Goal: Task Accomplishment & Management: Manage account settings

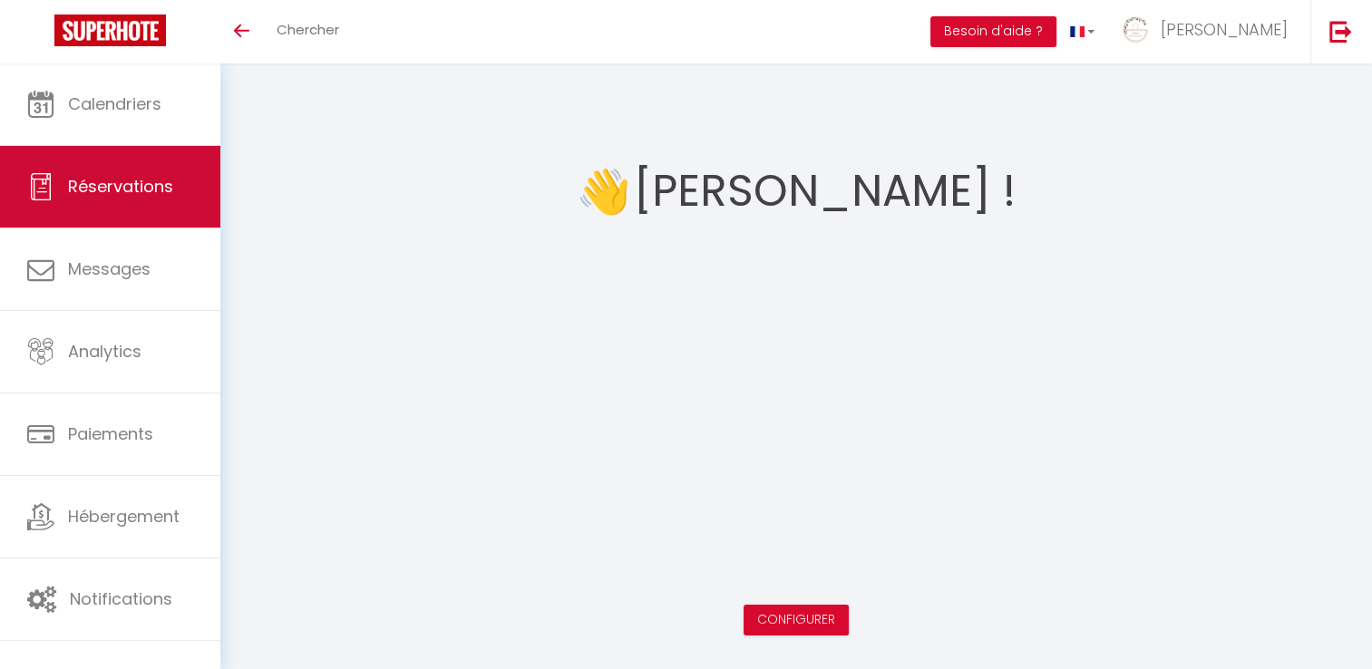
click at [102, 155] on link "Réservations" at bounding box center [110, 187] width 220 height 82
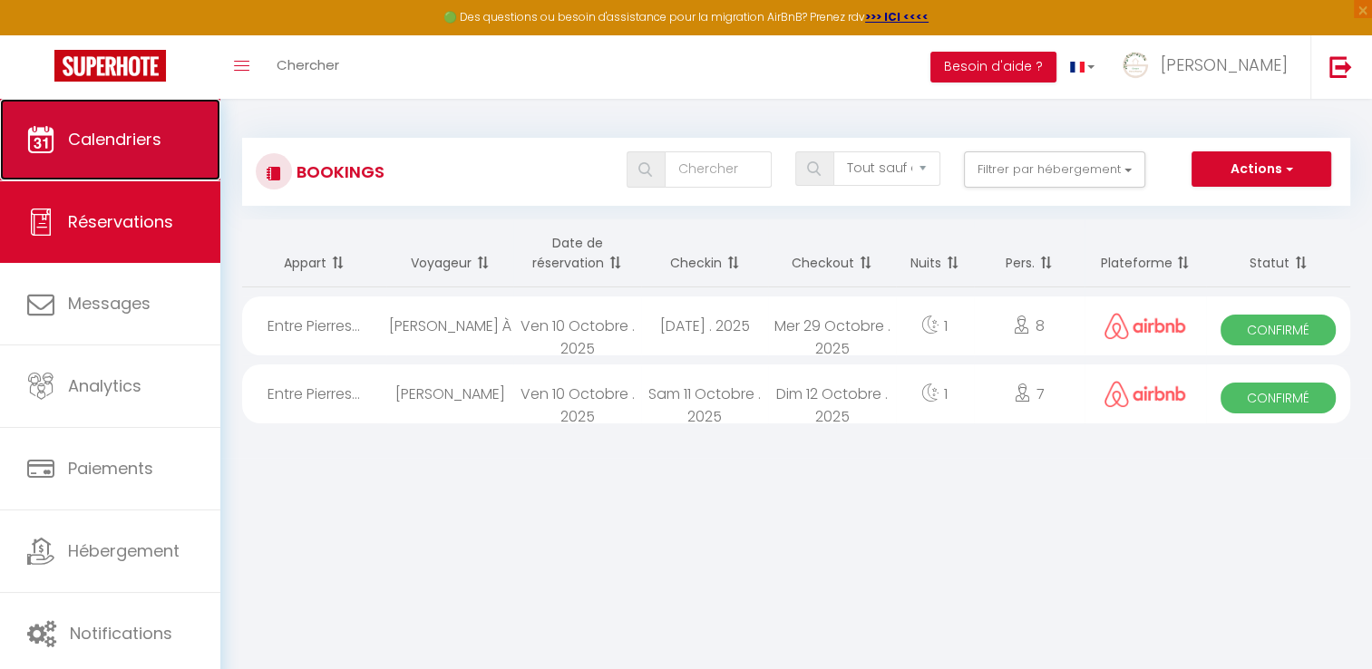
click at [152, 152] on link "Calendriers" at bounding box center [110, 140] width 220 height 82
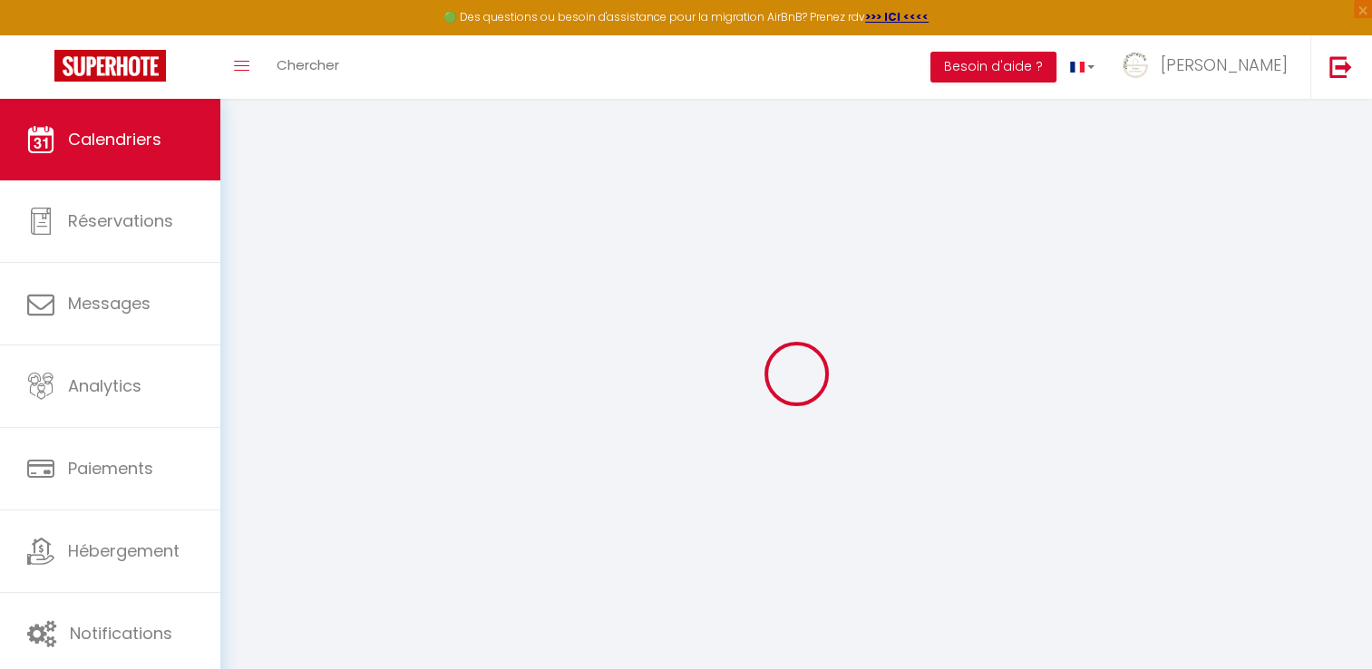
select select
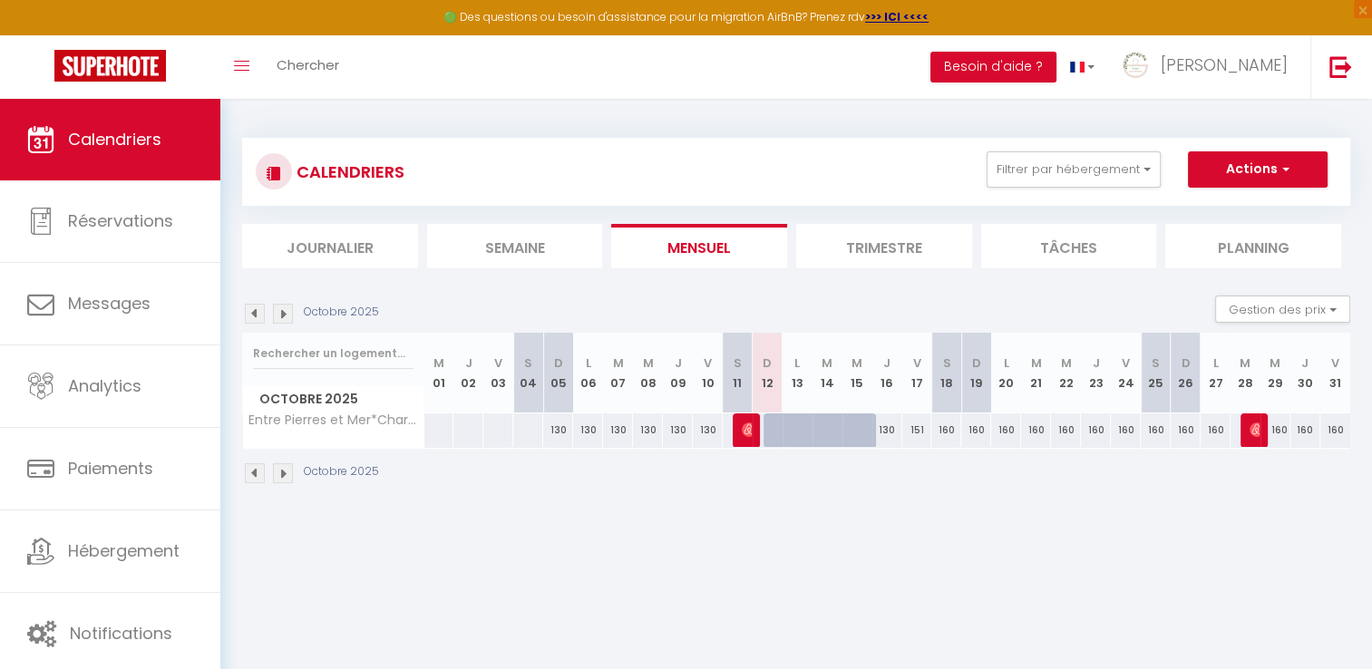
click at [799, 432] on div at bounding box center [809, 441] width 30 height 34
type input "130"
select select "1"
type input "Lun 13 Octobre 2025"
type input "Mar 14 Octobre 2025"
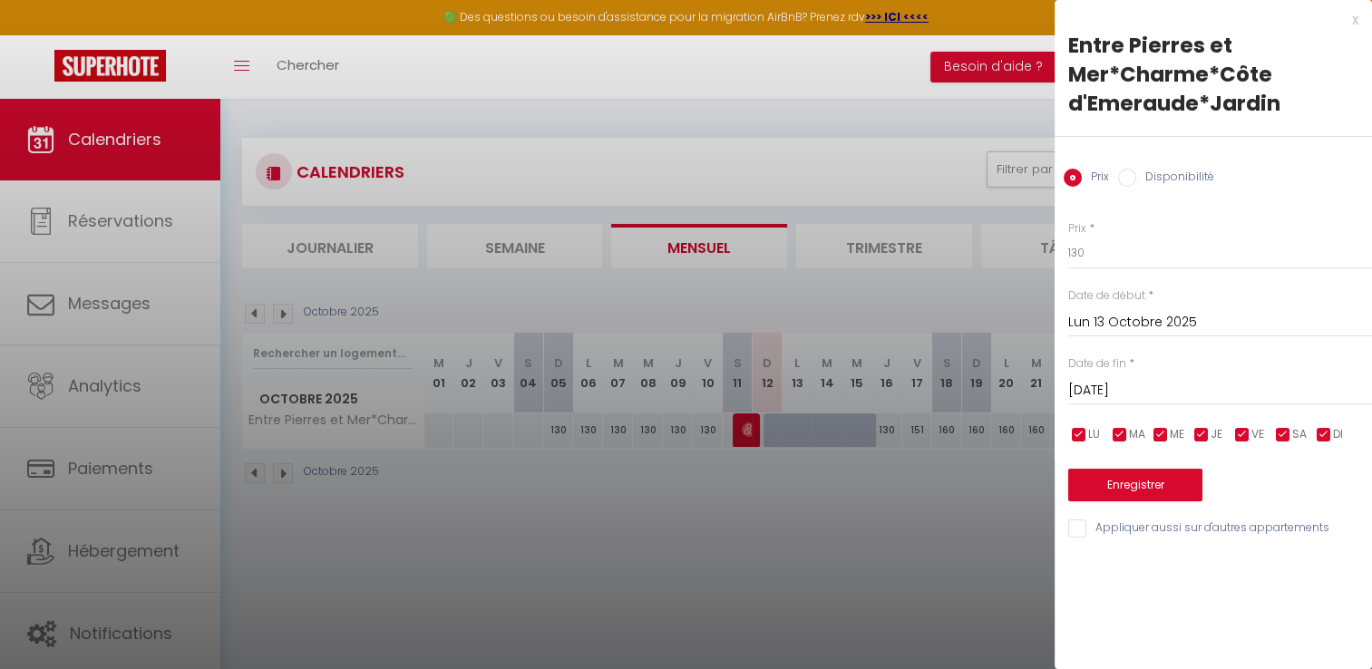
click at [1139, 183] on label "Disponibilité" at bounding box center [1176, 179] width 78 height 20
click at [1137, 183] on input "Disponibilité" at bounding box center [1127, 178] width 18 height 18
radio input "true"
radio input "false"
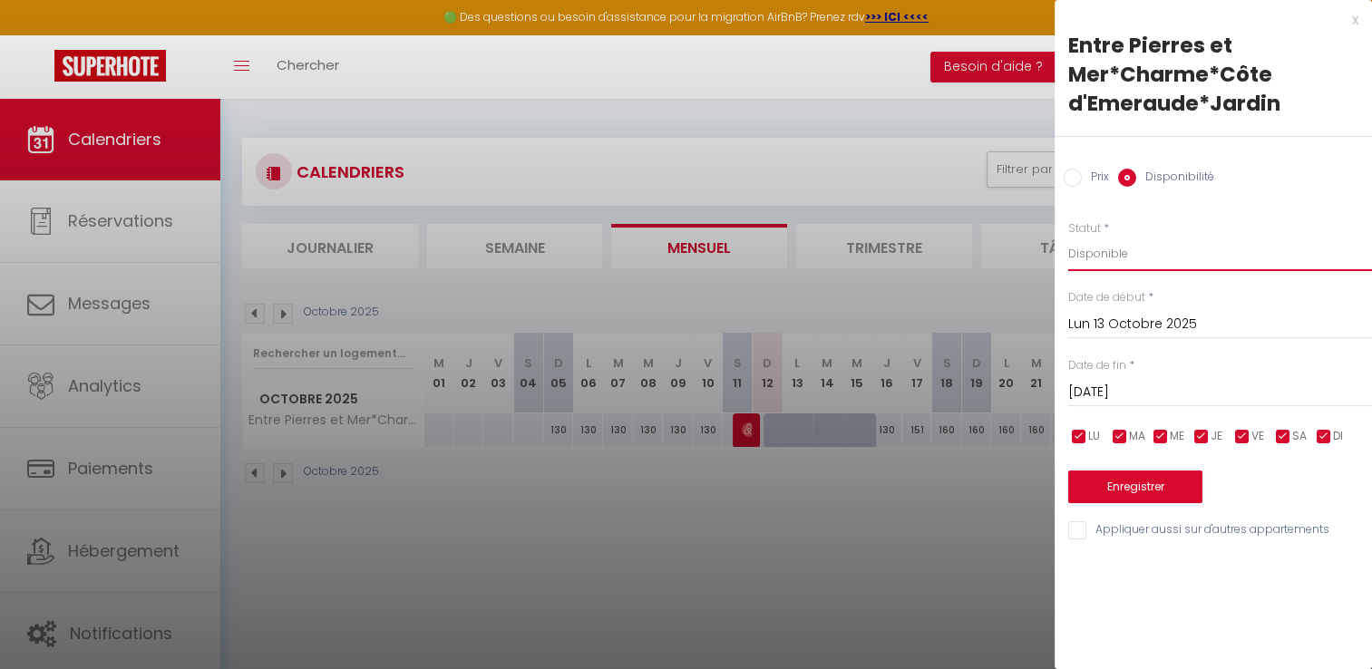
click at [1145, 261] on select "Disponible Indisponible" at bounding box center [1220, 254] width 304 height 34
select select "0"
click at [1068, 237] on select "Disponible Indisponible" at bounding box center [1220, 254] width 304 height 34
click at [1139, 390] on input "Mar 14 Octobre 2025" at bounding box center [1220, 393] width 304 height 24
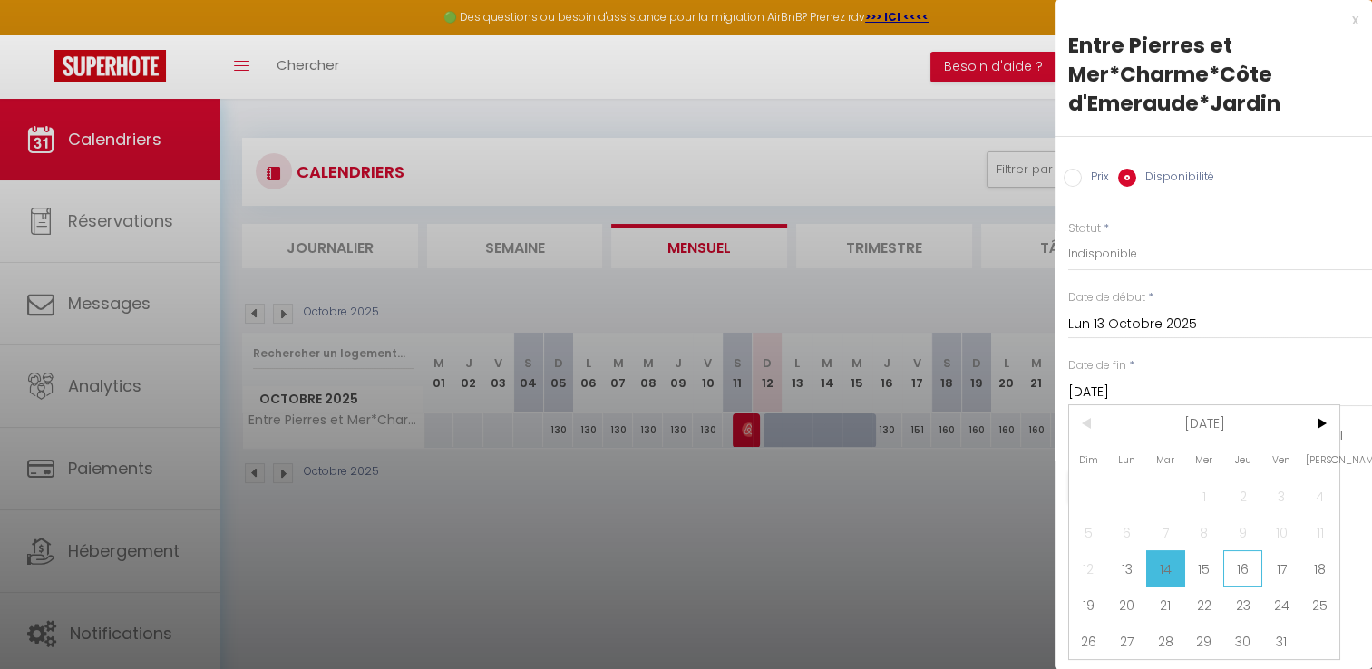
click at [1233, 571] on span "16" at bounding box center [1243, 569] width 39 height 36
type input "Jeu 16 Octobre 2025"
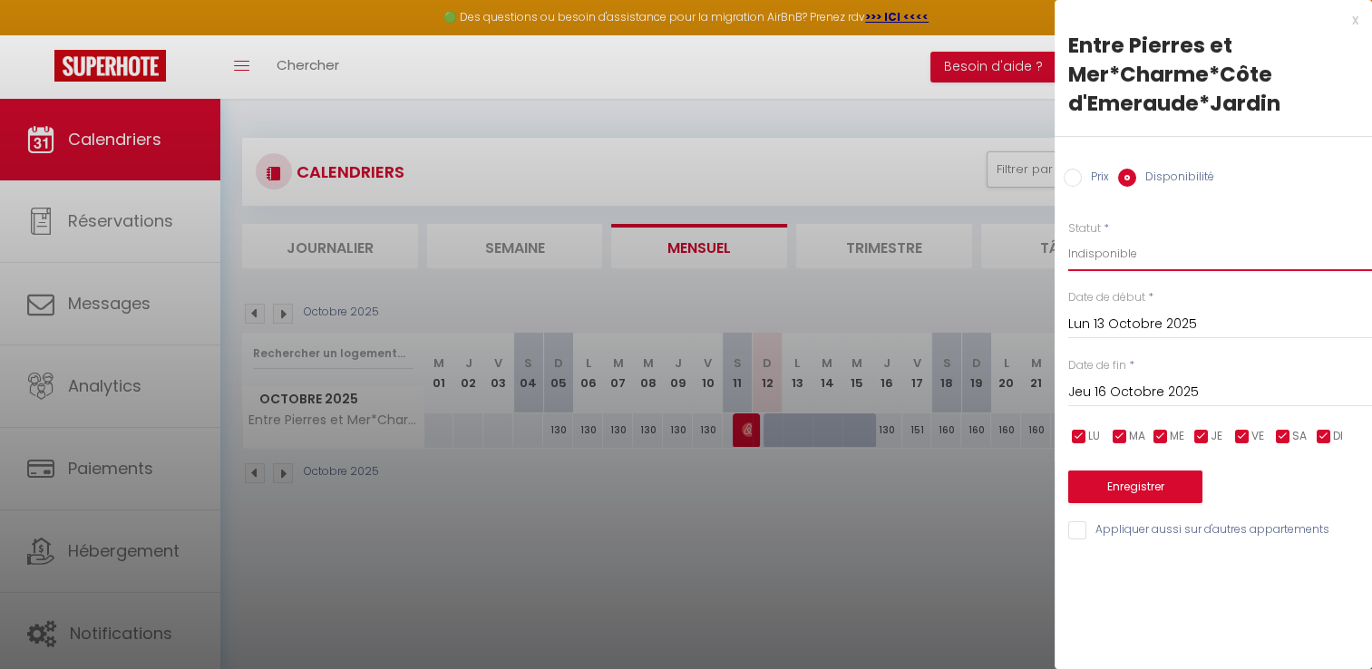
drag, startPoint x: 1139, startPoint y: 252, endPoint x: 1132, endPoint y: 267, distance: 16.2
click at [1139, 252] on select "Disponible Indisponible" at bounding box center [1220, 254] width 304 height 34
select select "1"
click at [1068, 237] on select "Disponible Indisponible" at bounding box center [1220, 254] width 304 height 34
click at [1130, 493] on button "Enregistrer" at bounding box center [1135, 487] width 134 height 33
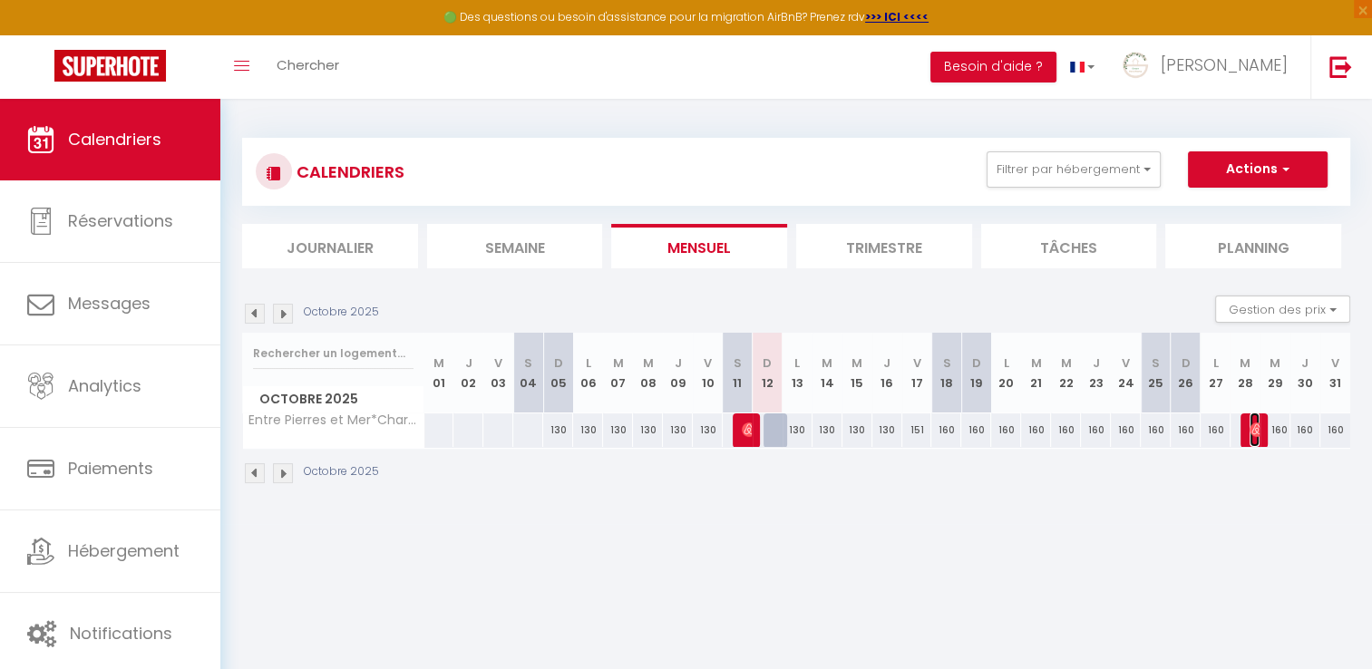
click at [1258, 433] on img at bounding box center [1257, 430] width 15 height 15
select select "OK"
select select "1"
select select "0"
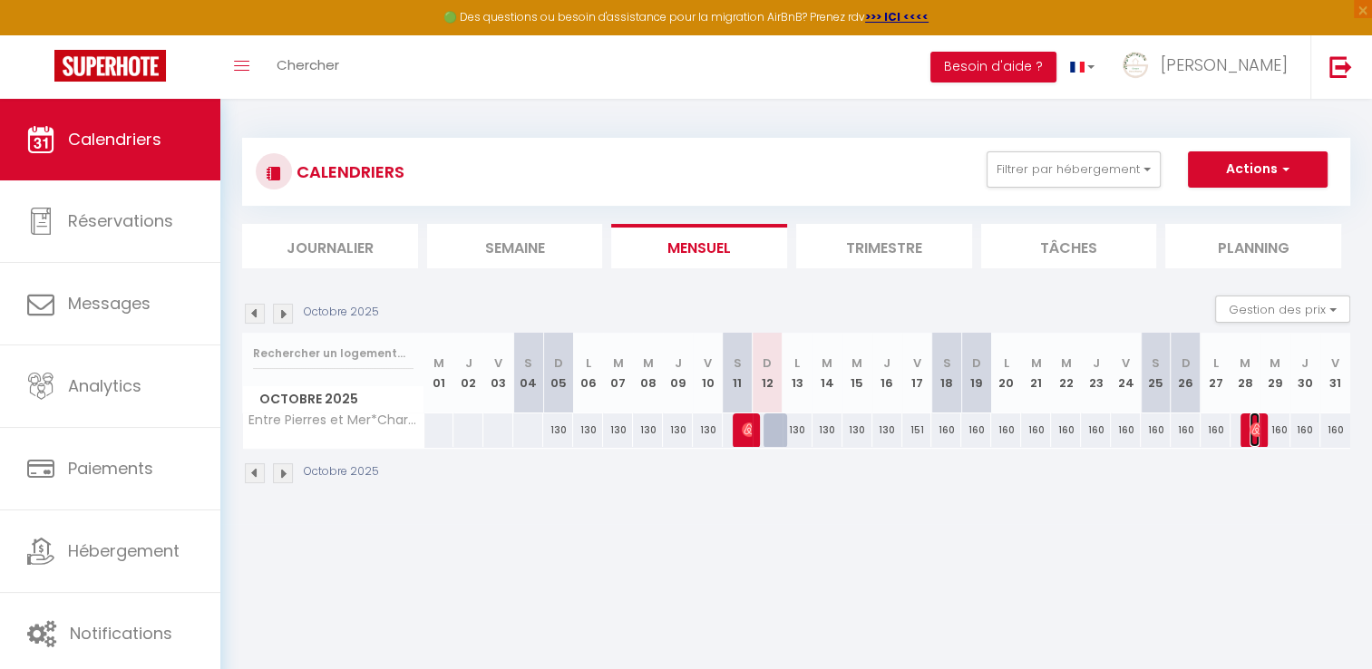
select select "1"
select select
select select "53789"
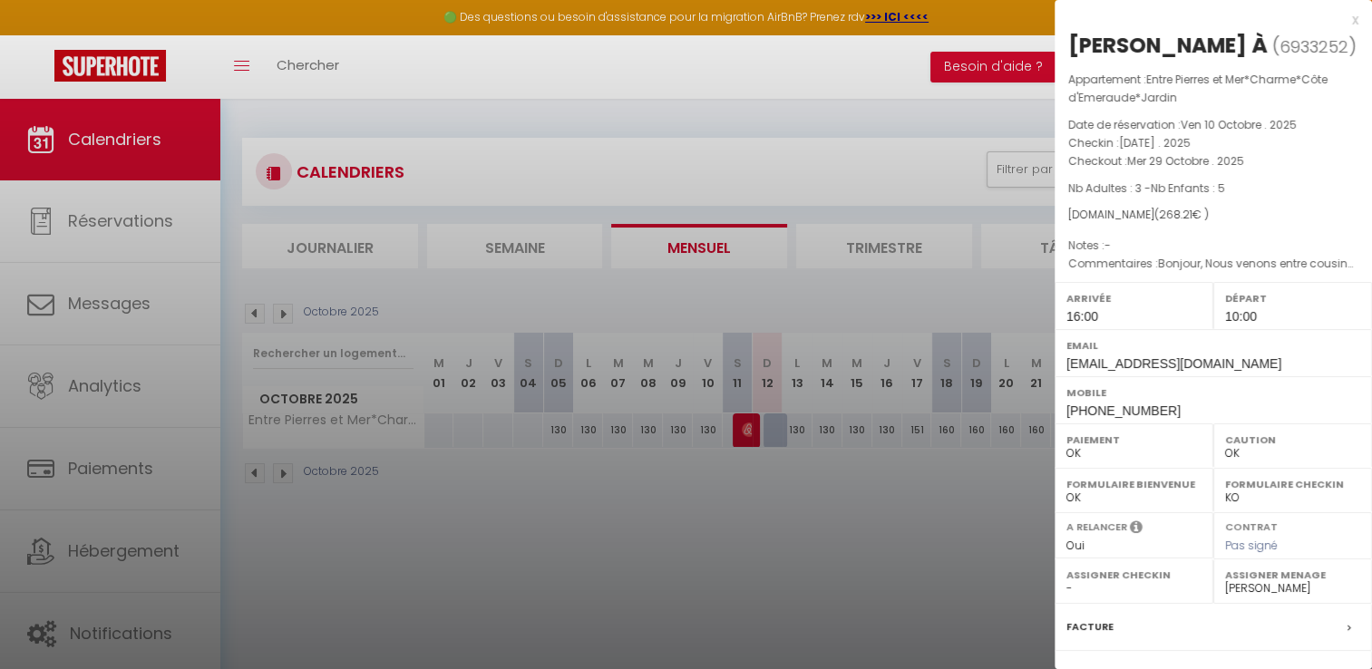
click at [834, 75] on div at bounding box center [686, 334] width 1372 height 669
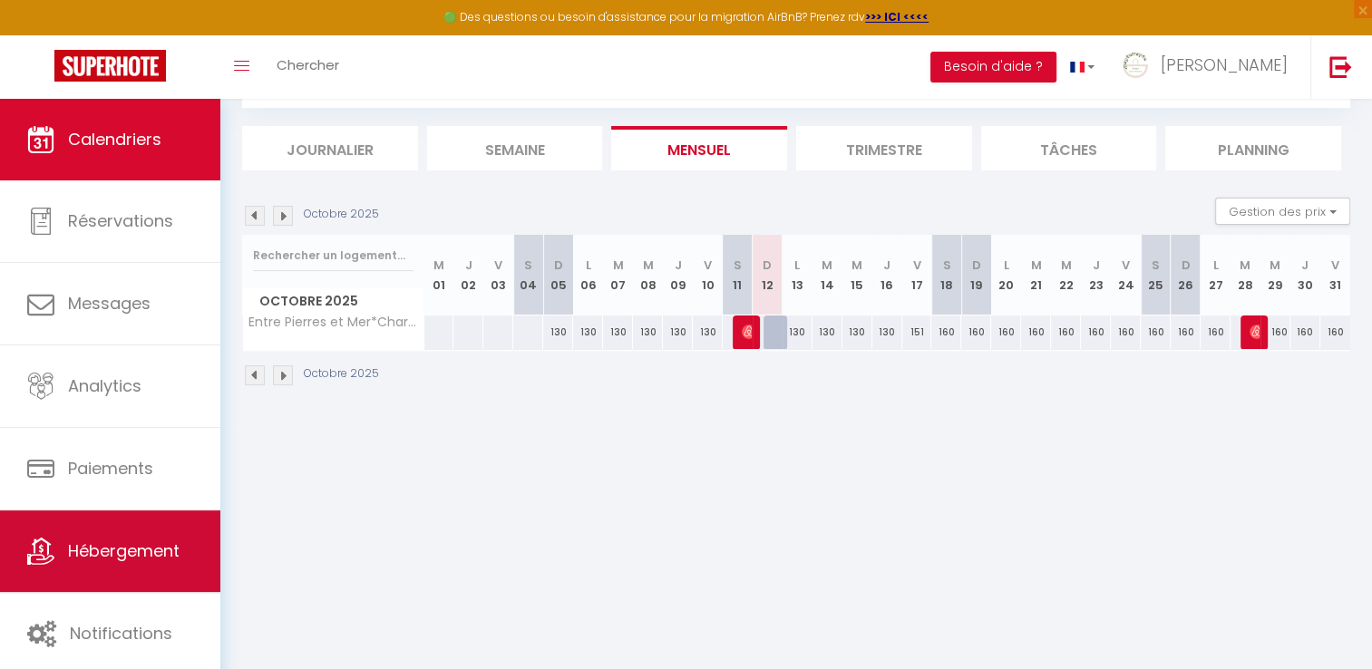
scroll to position [98, 0]
click at [128, 540] on span "Hébergement" at bounding box center [124, 551] width 112 height 23
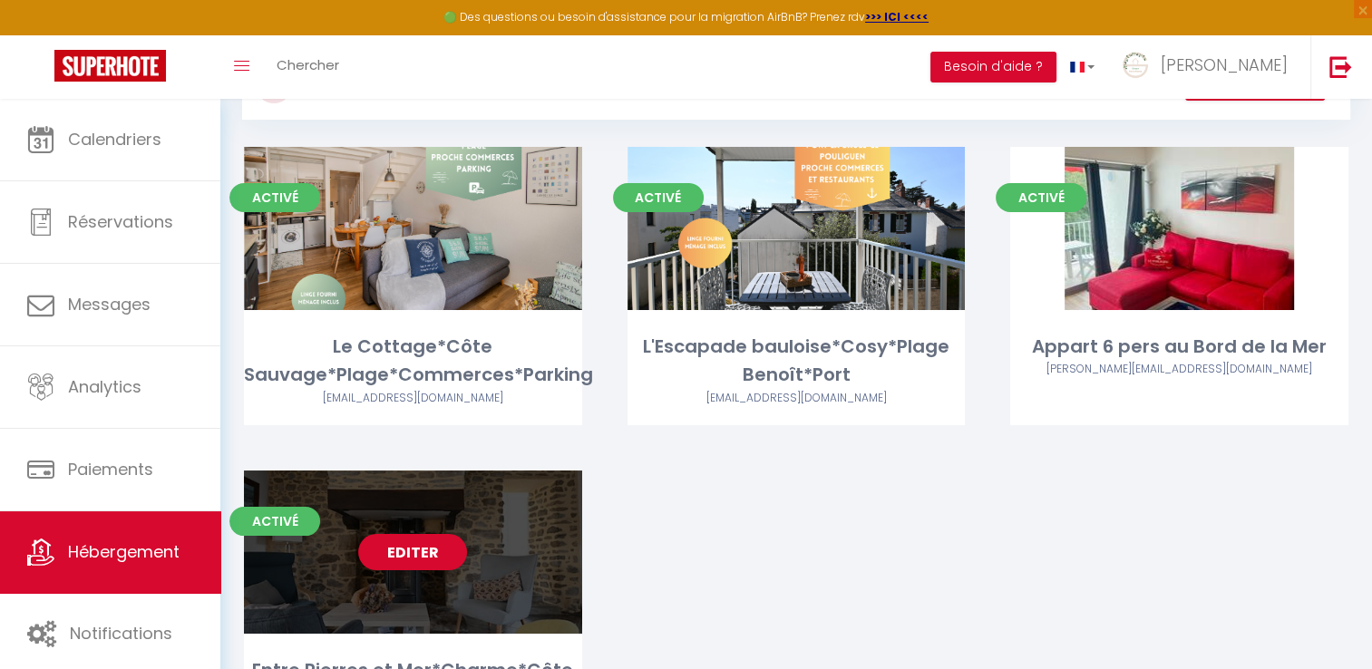
scroll to position [181, 0]
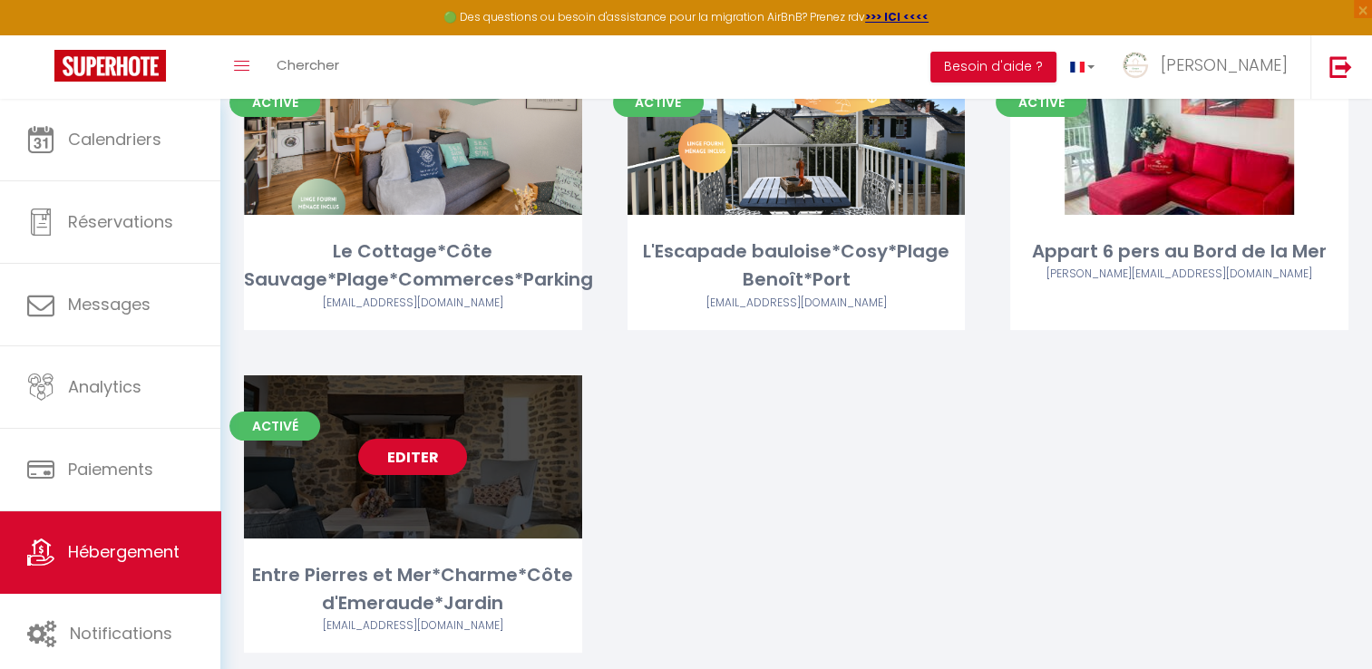
click at [416, 470] on link "Editer" at bounding box center [412, 457] width 109 height 36
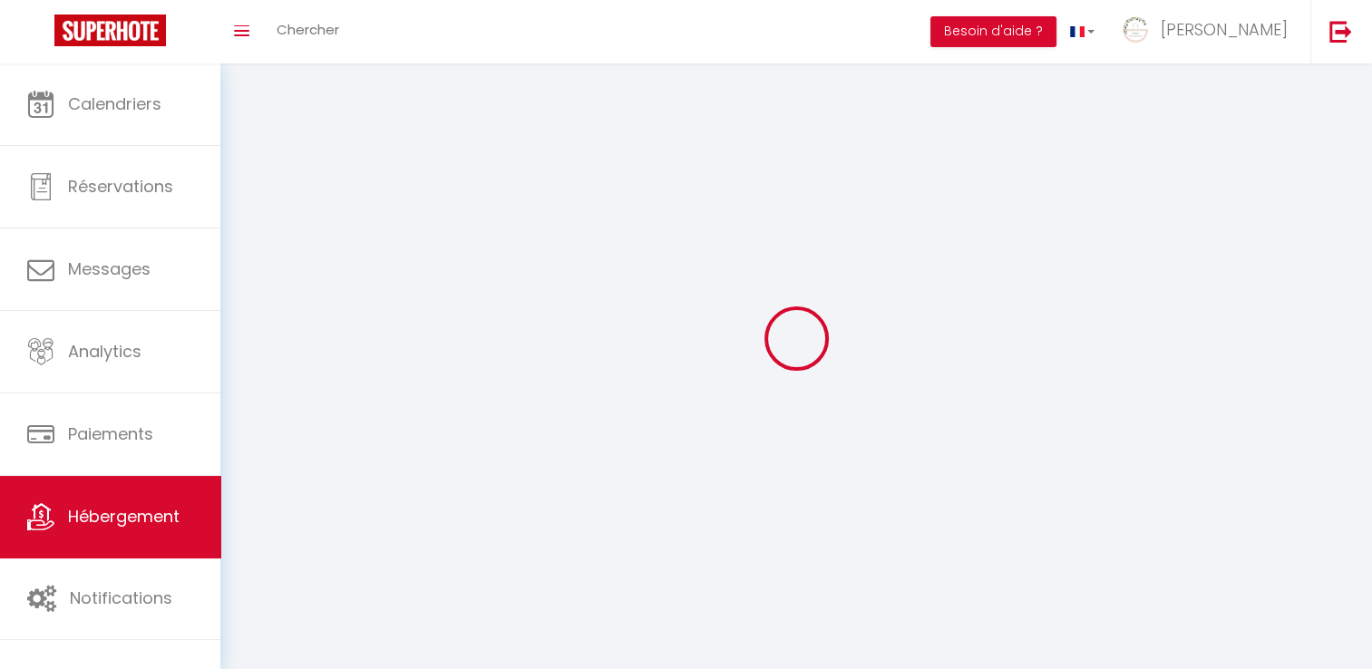
select select "1"
select select
select select "28"
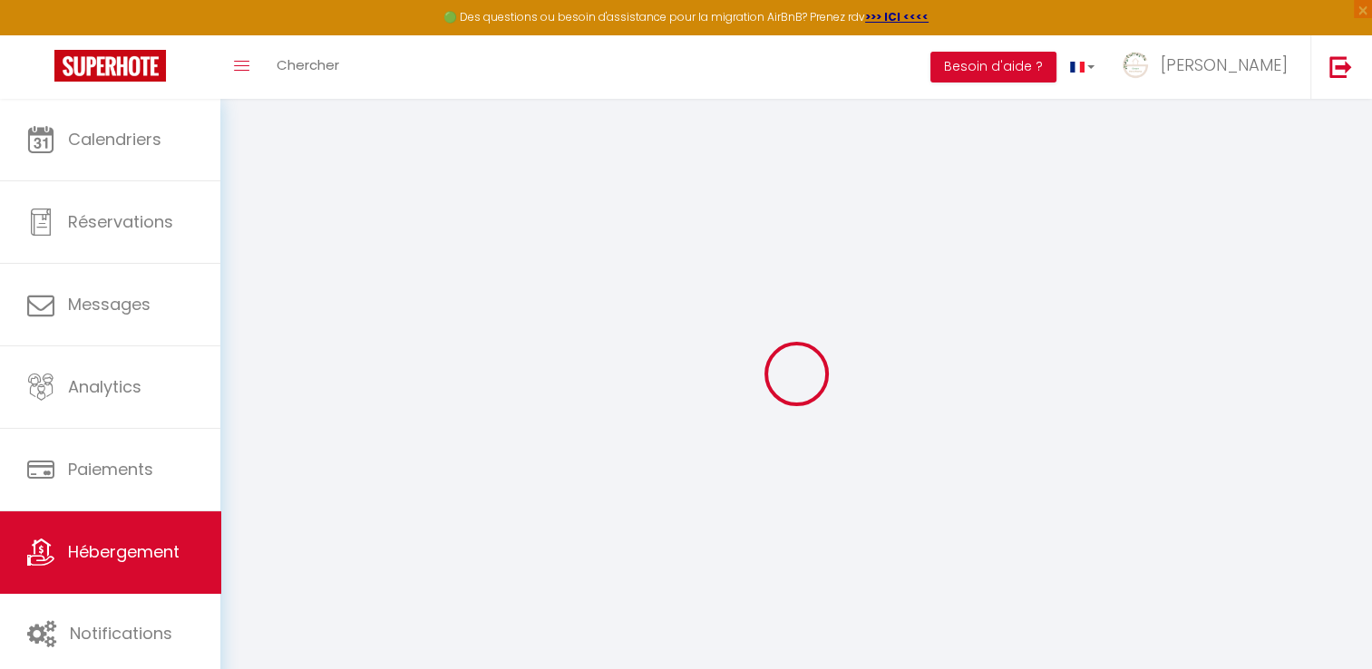
select select
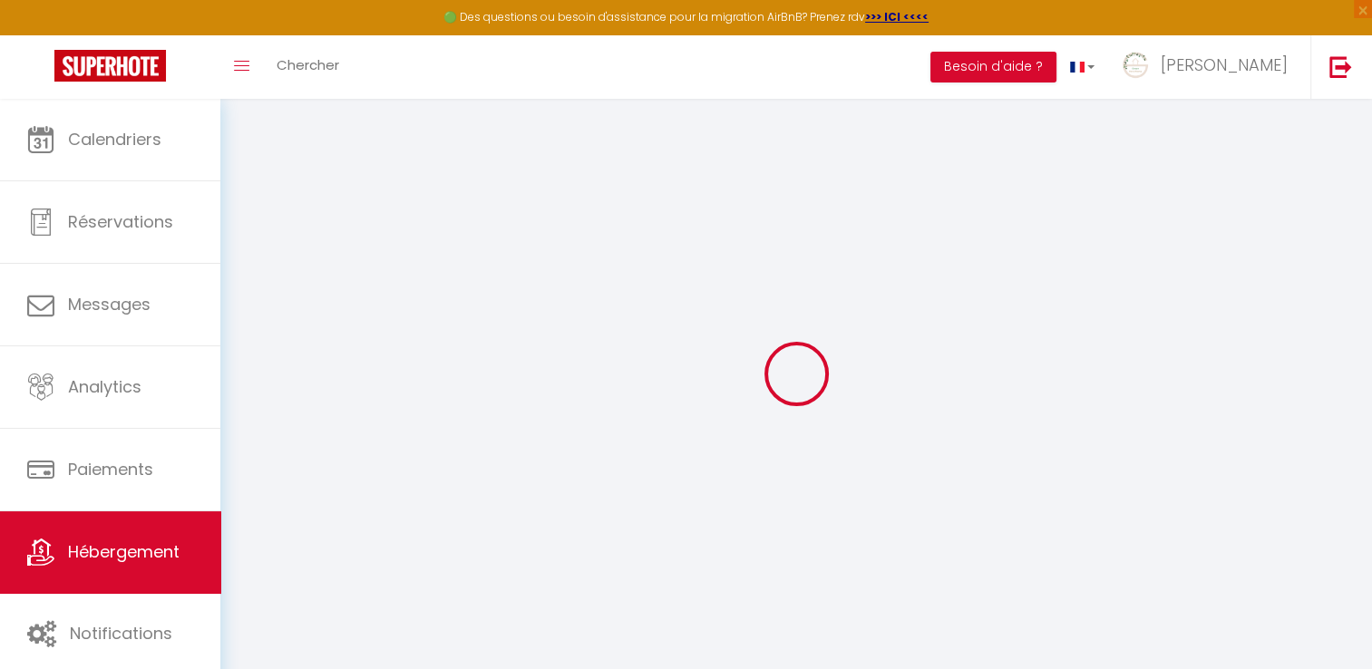
select select
checkbox input "false"
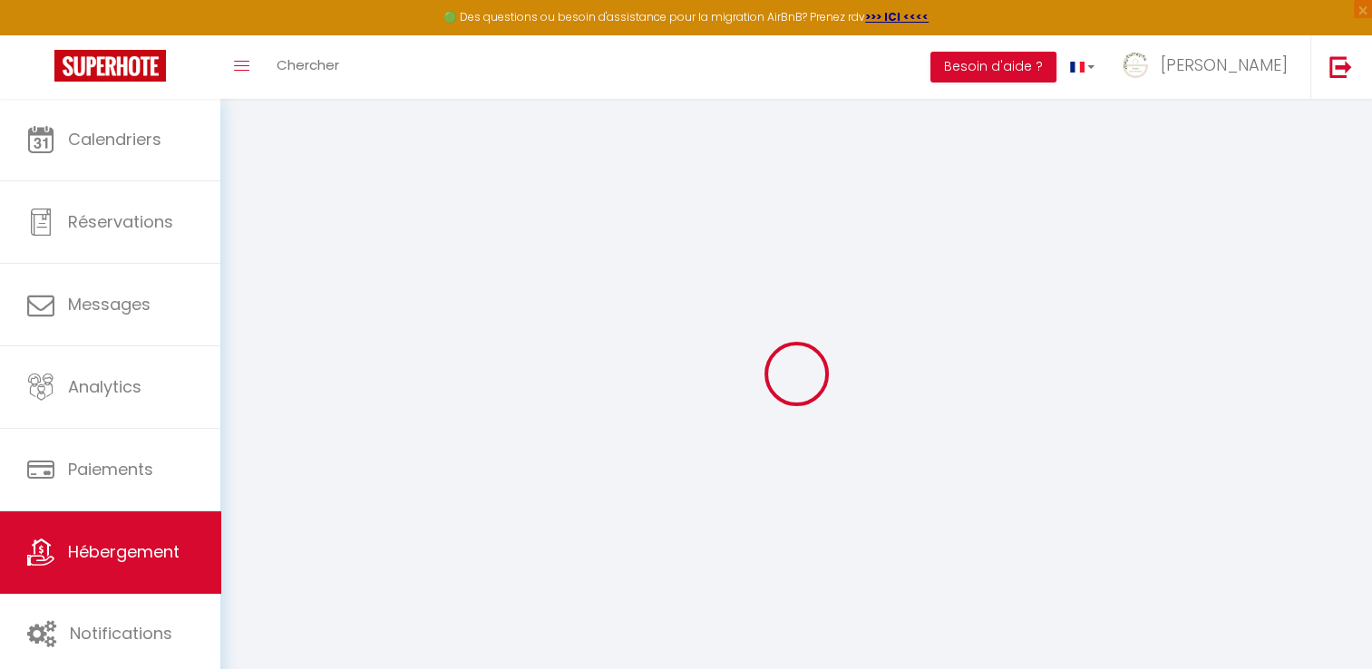
select select
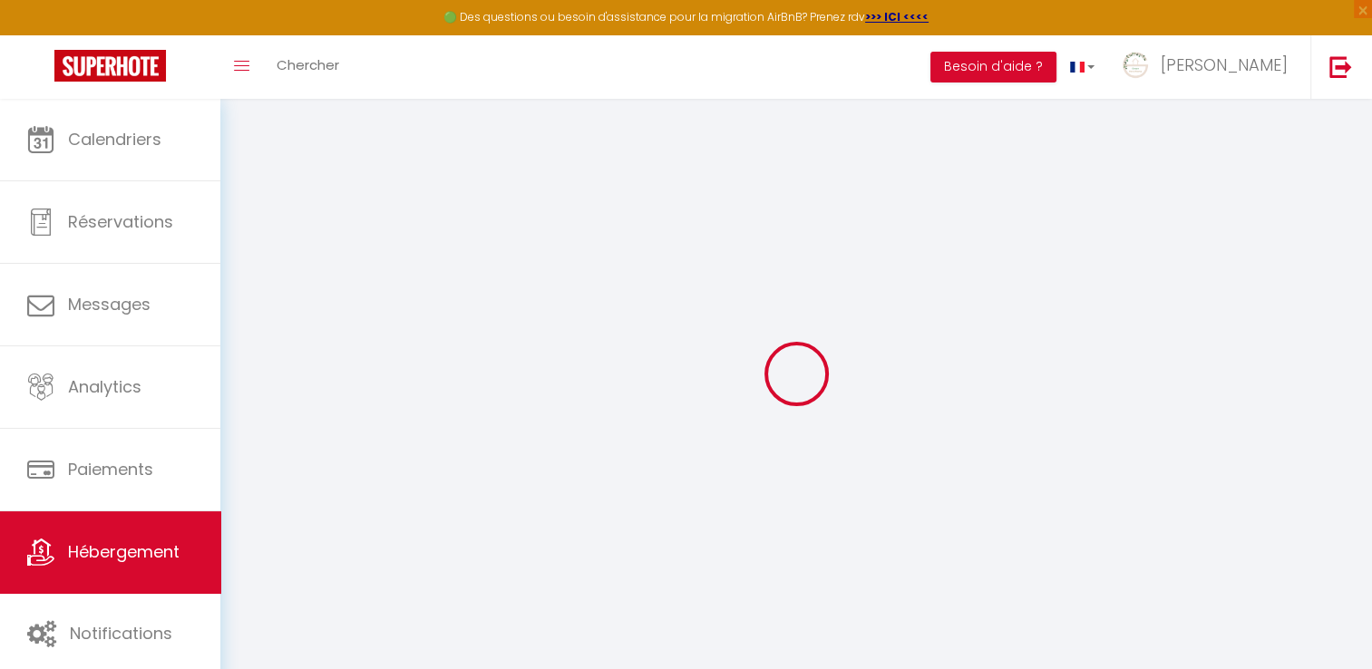
select select
checkbox input "false"
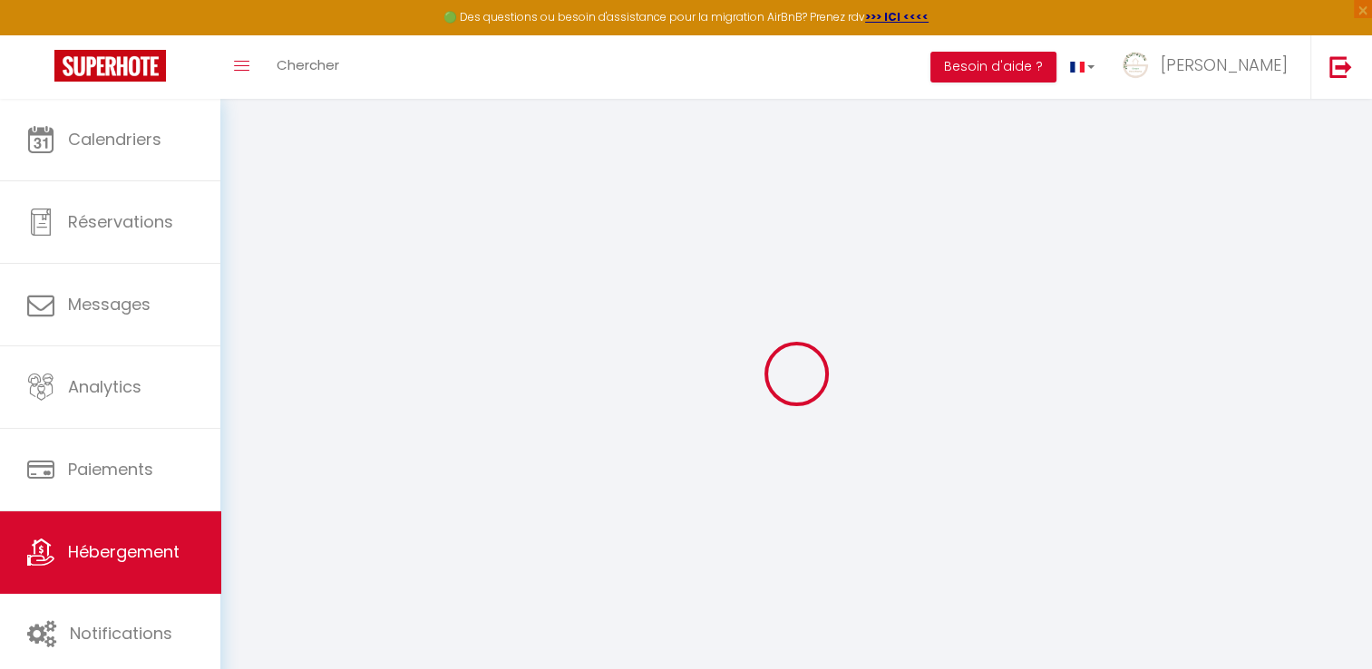
checkbox input "false"
select select
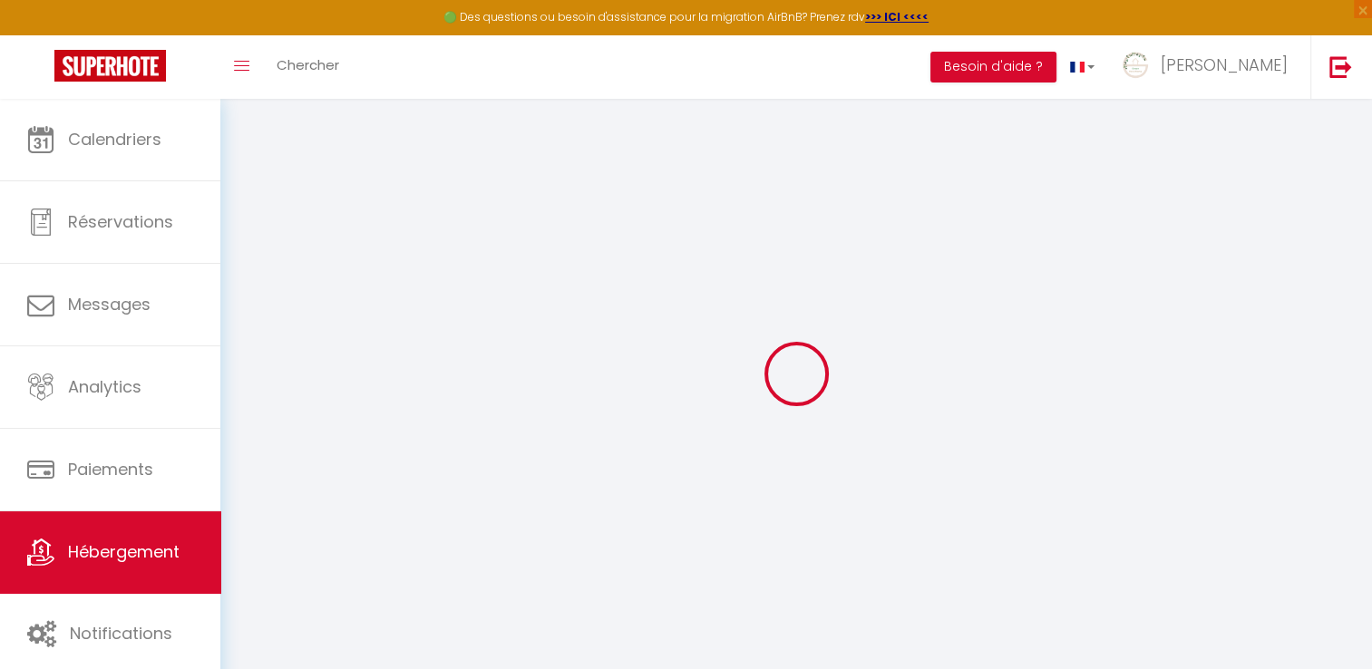
select select
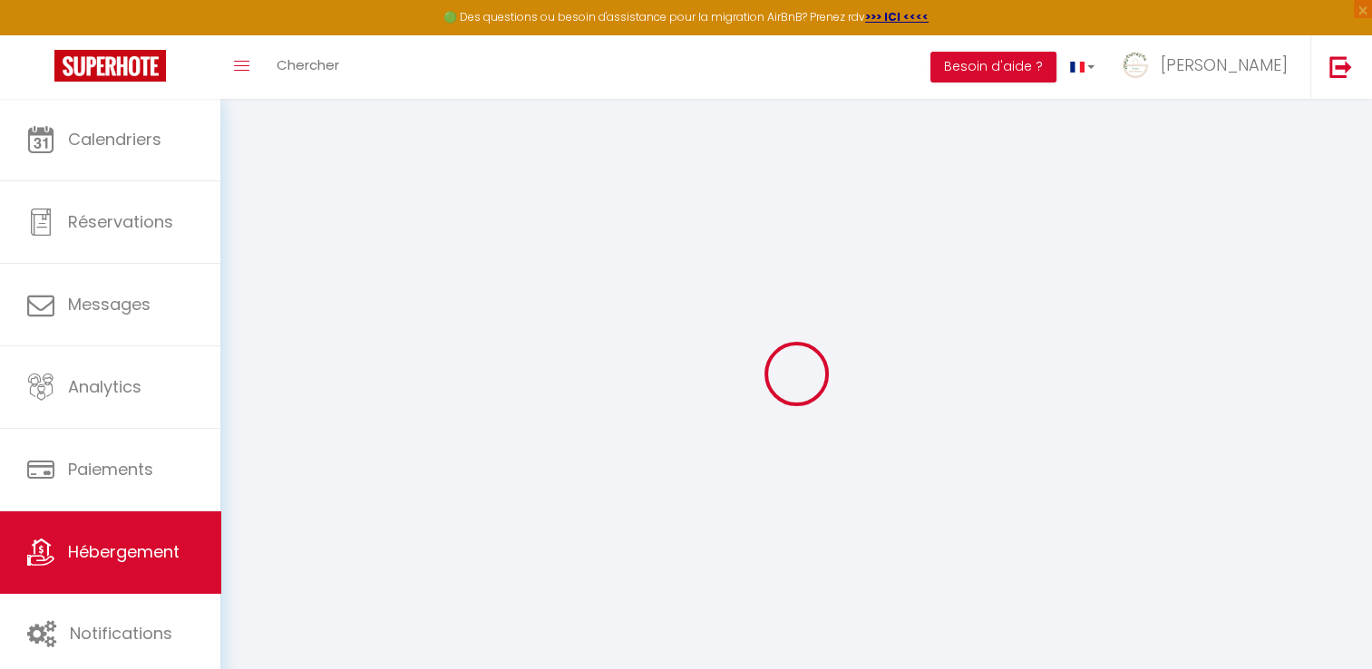
checkbox input "false"
select select
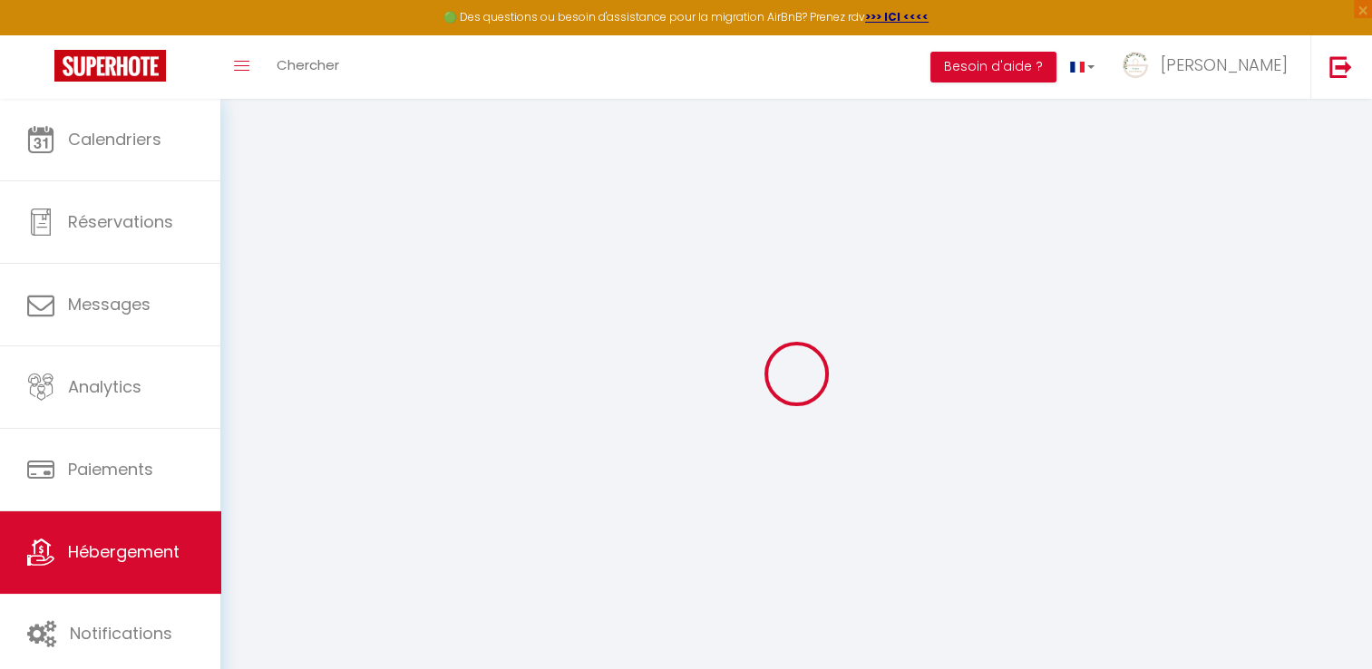
select select
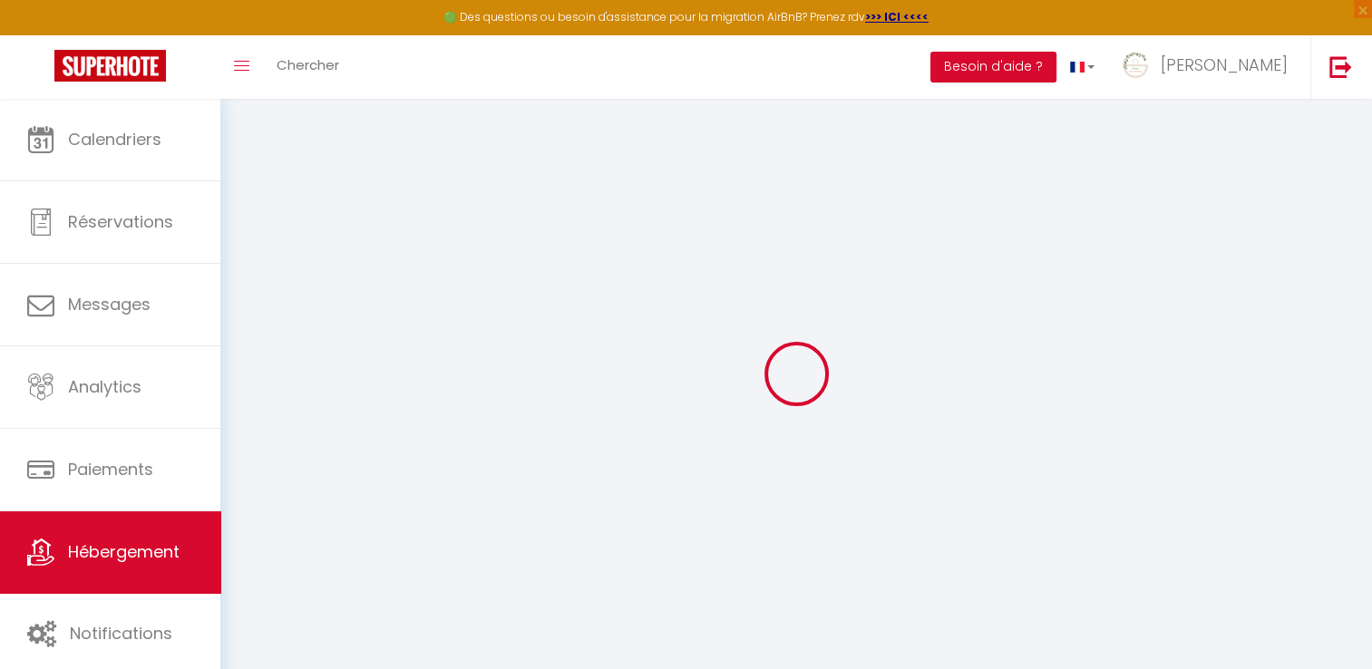
select select
checkbox input "false"
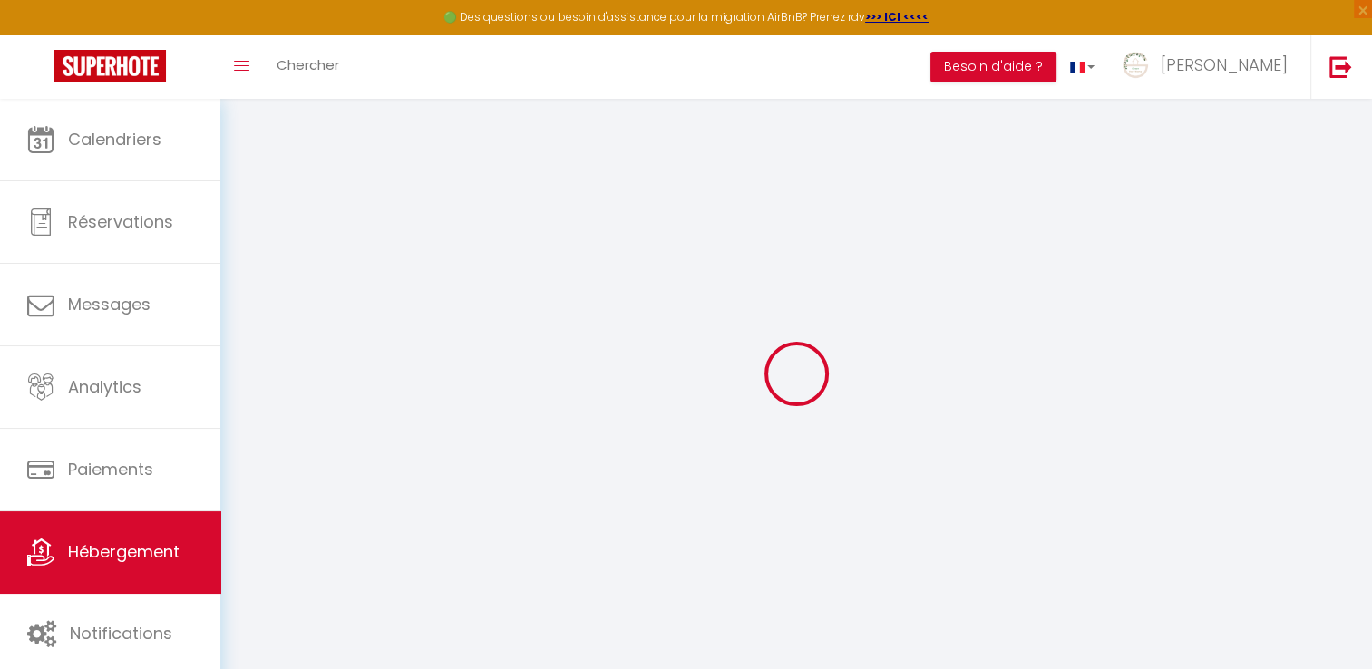
checkbox input "false"
select select
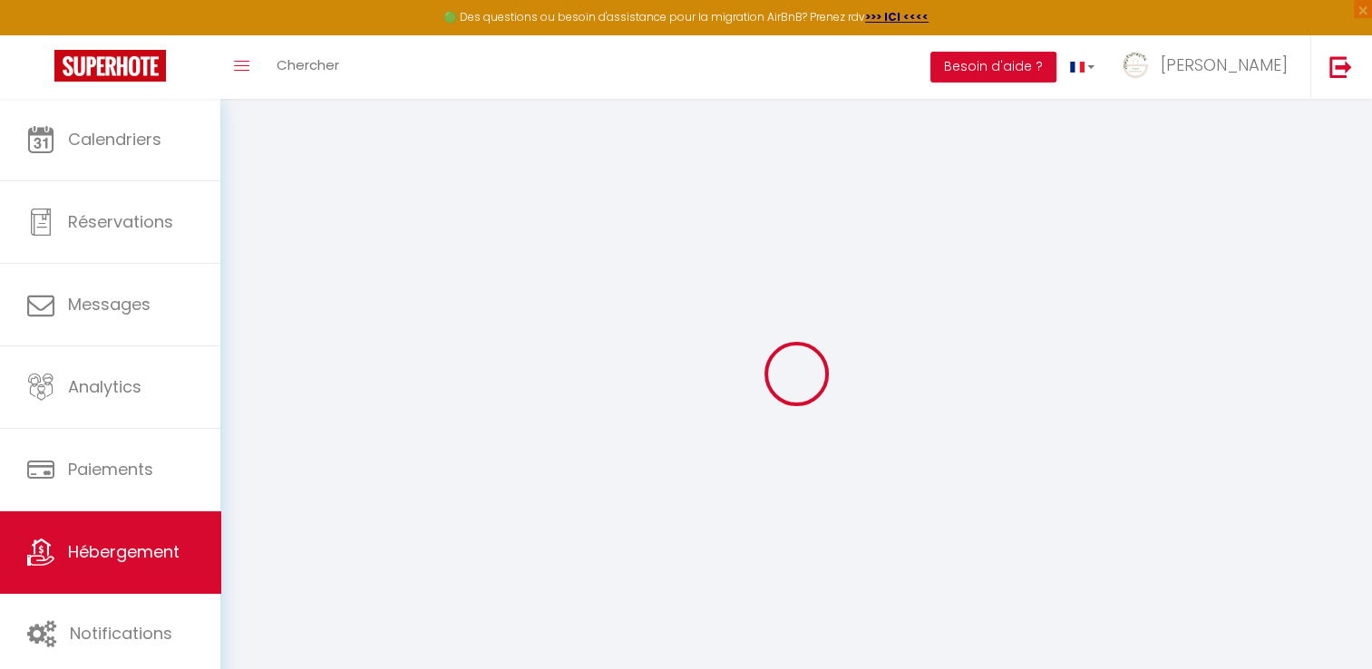
select select
checkbox input "false"
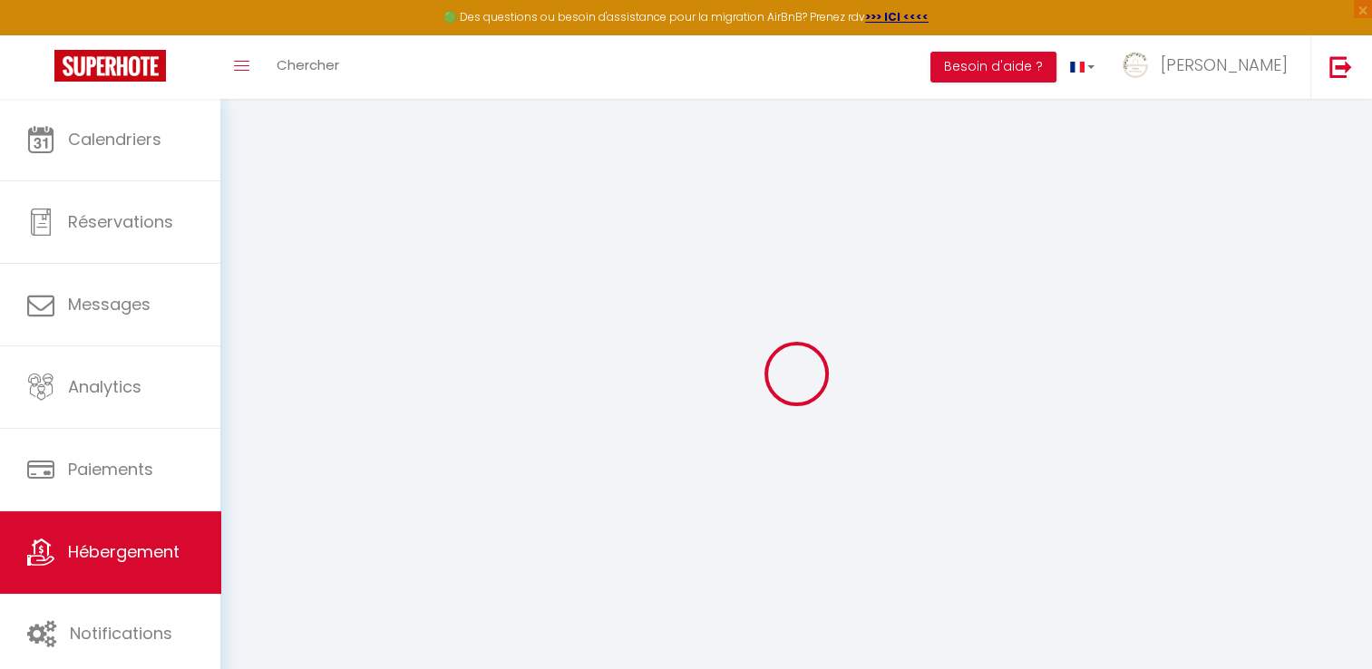
checkbox input "false"
select select
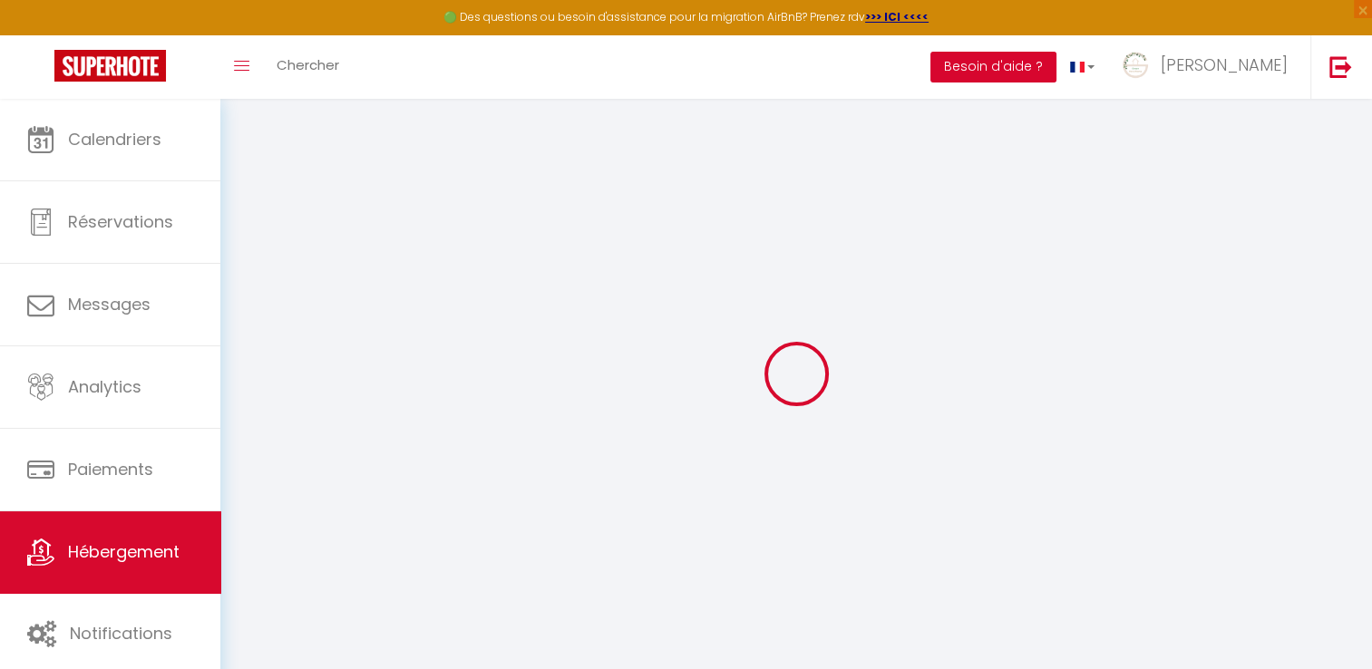
type input "Entre Pierres et Mer*Charme*Côte d'Emeraude*Jardin"
type input "Jacques"
type input "Garel"
type input "1 le Tertre"
type input "35770"
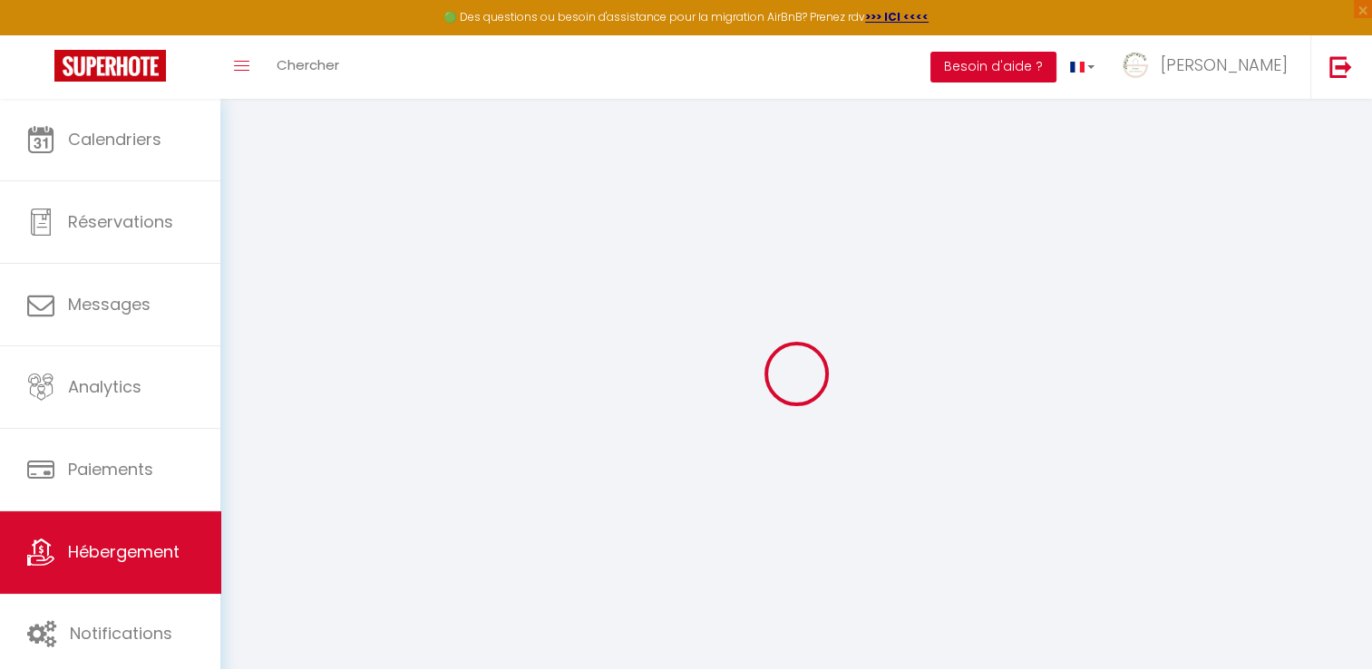
type input "Vern sur Seiche"
select select "houses"
select select "8"
select select "4"
select select "2"
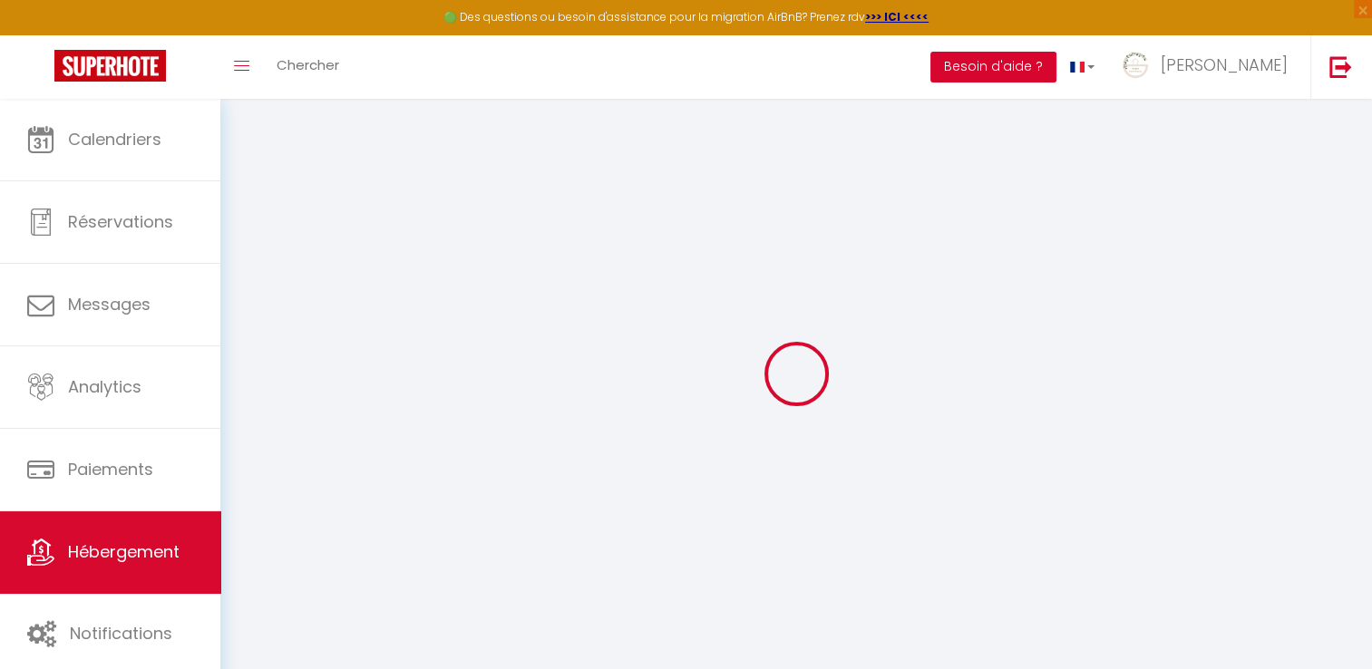
type input "130"
type input "120"
type input "3.3"
type input "4.40"
type input "500"
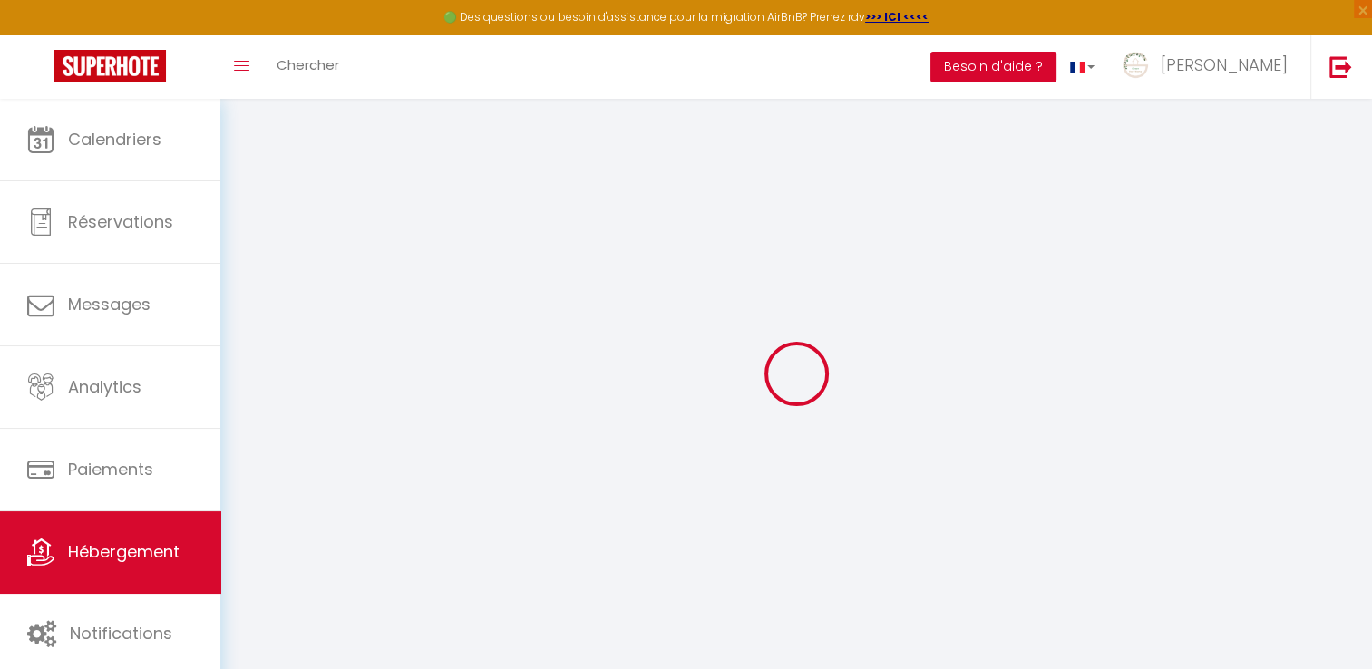
select select
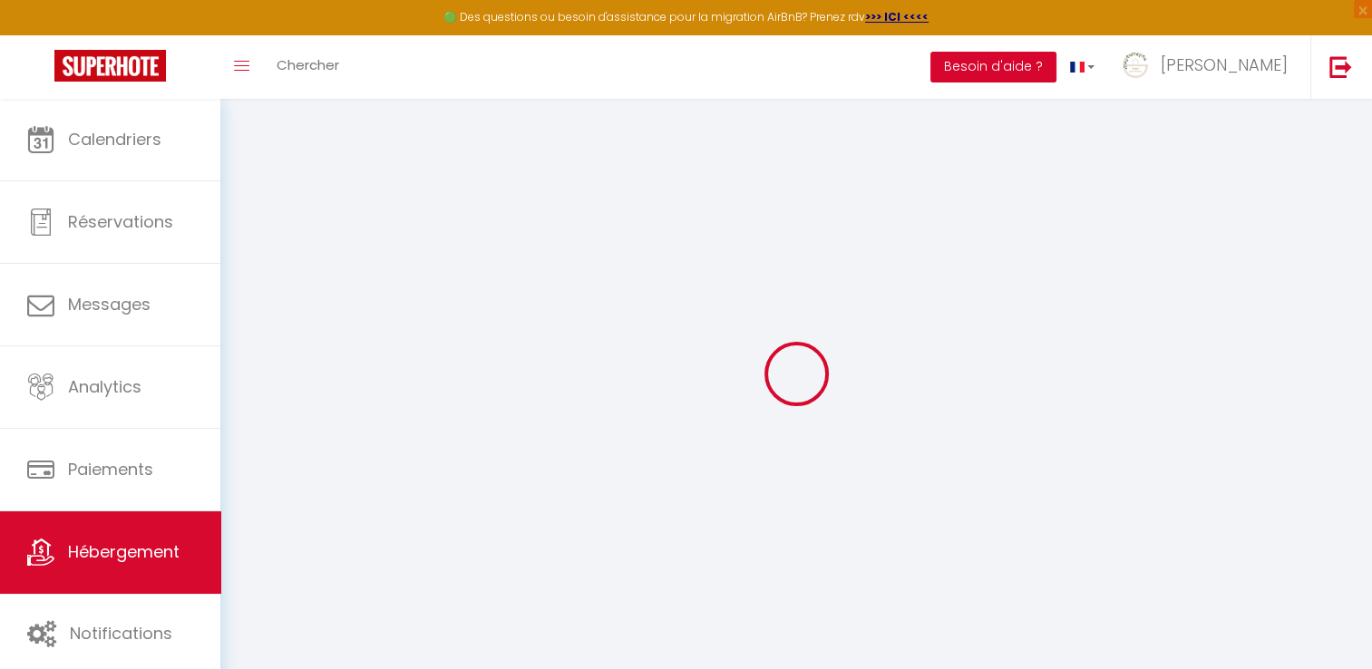
type input "7 Rue de Saint-Vincent"
type input "35350"
type input "Saint-Coulomb"
type input "[EMAIL_ADDRESS][DOMAIN_NAME]"
select select
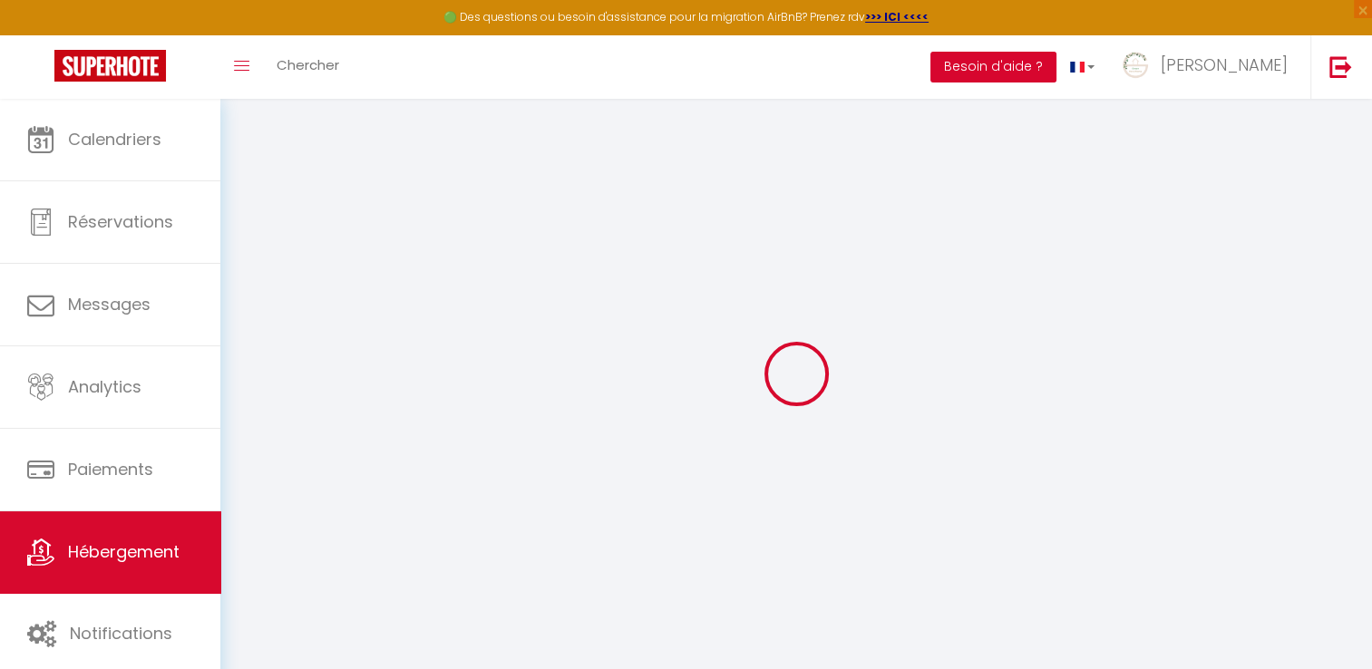
checkbox input "false"
radio input "true"
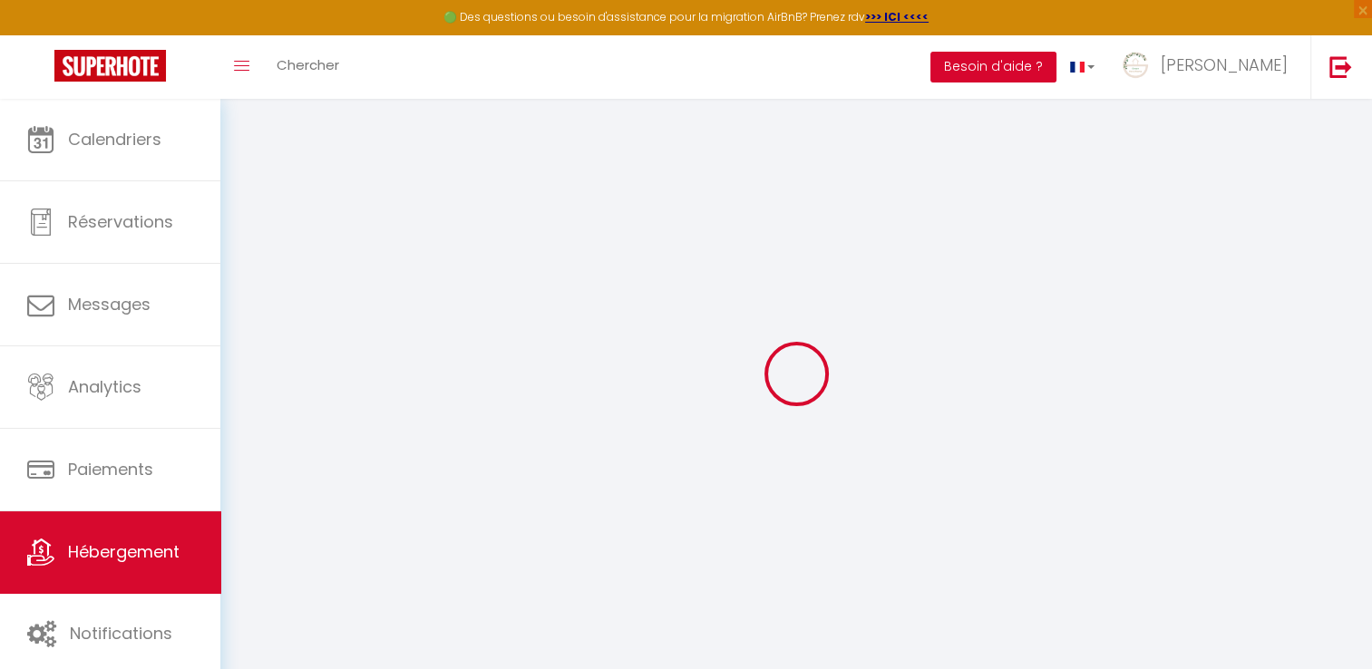
type input "100"
type input "0"
select select
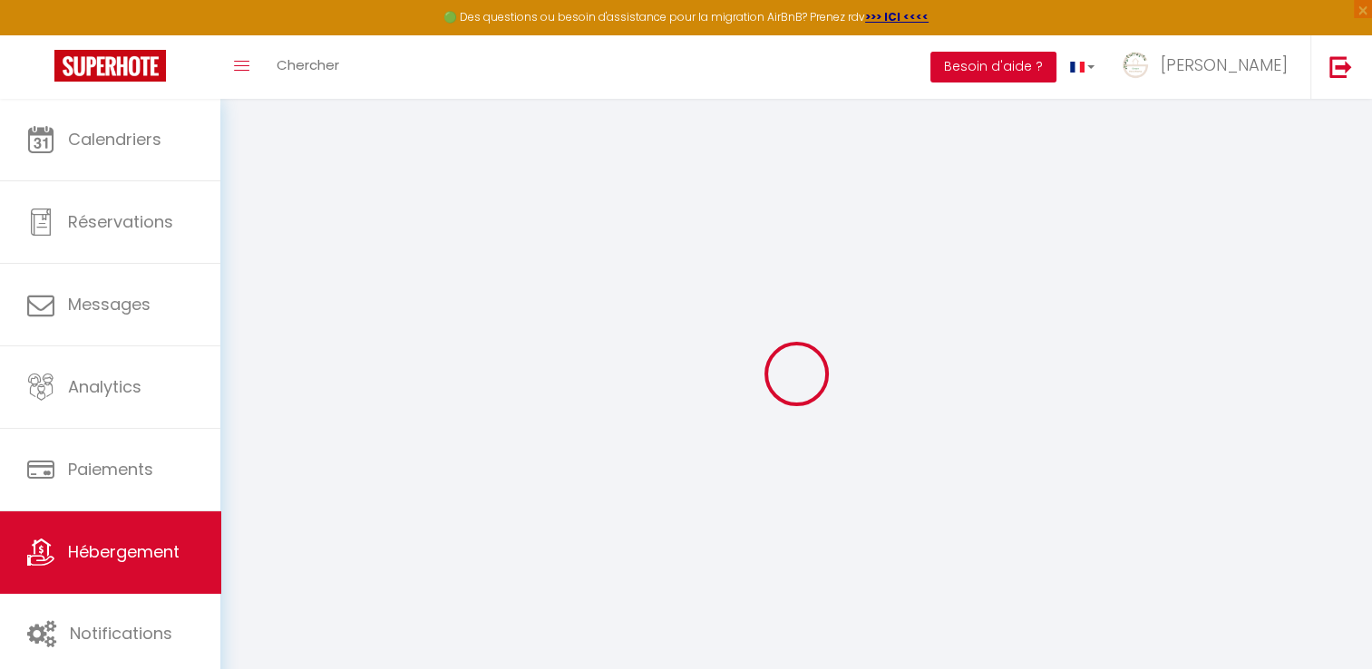
select select
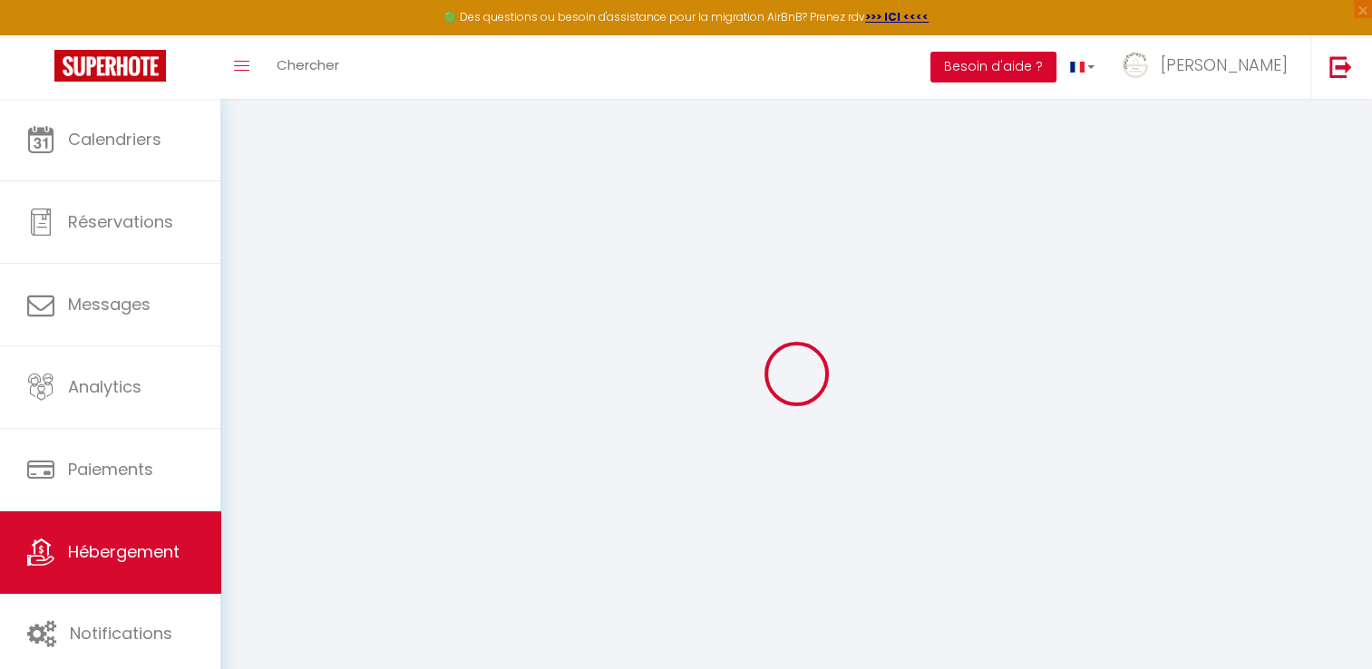
checkbox input "false"
select select
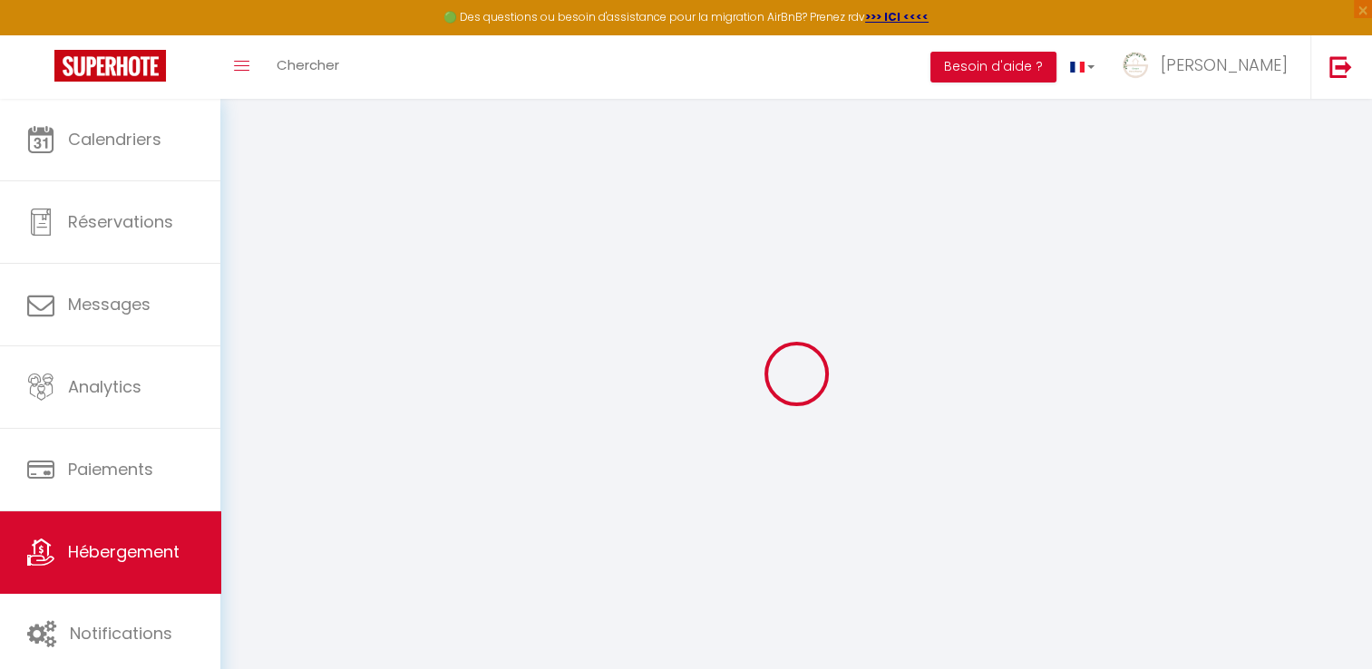
select select
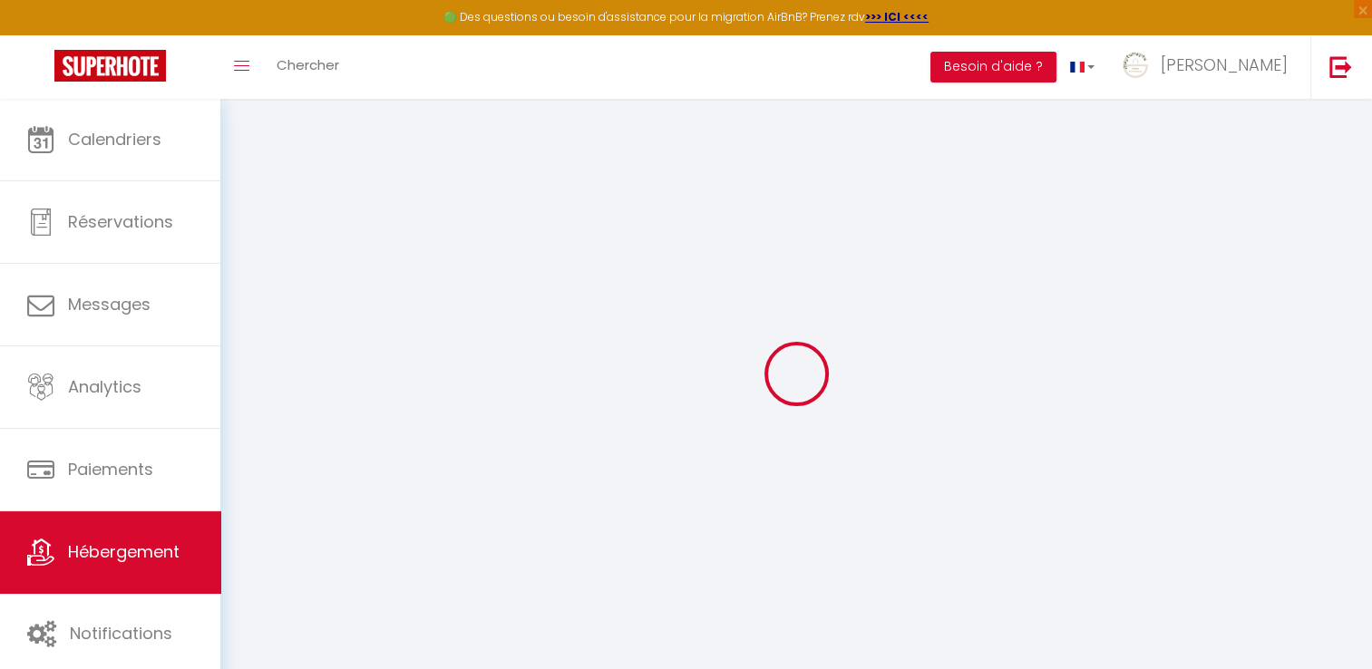
checkbox input "false"
select select "townhouse"
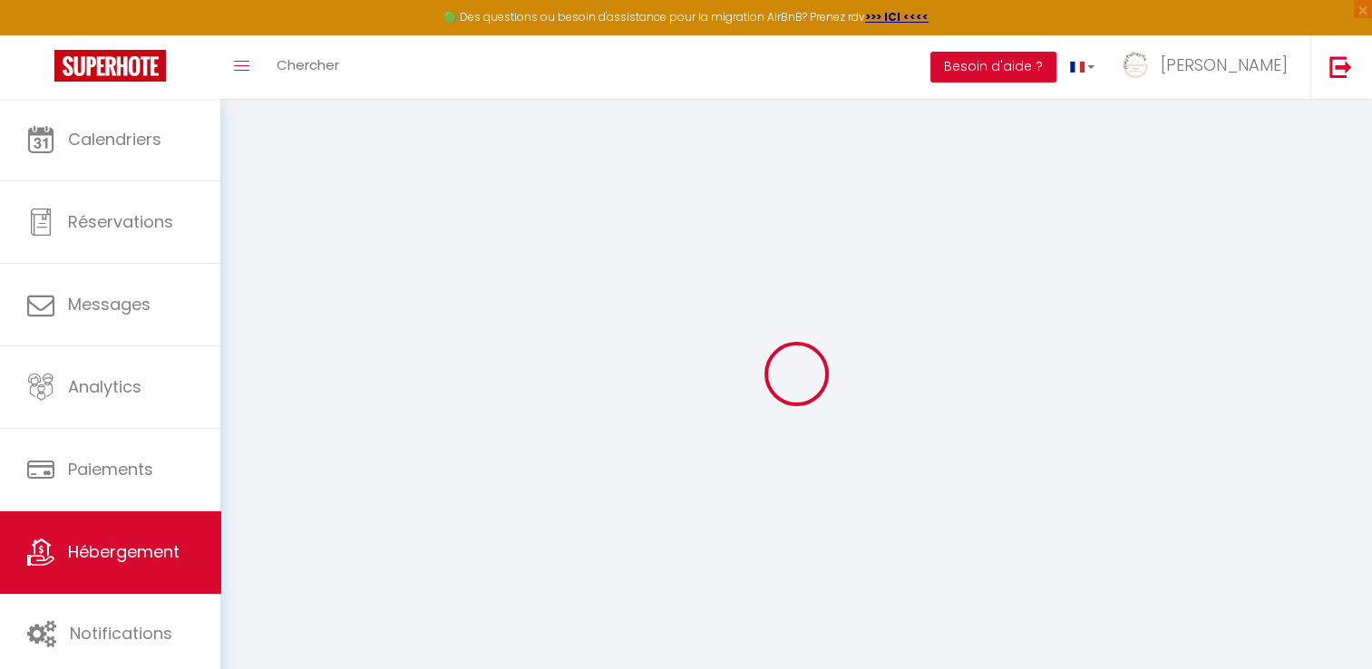
select select "53789"
select select
checkbox input "false"
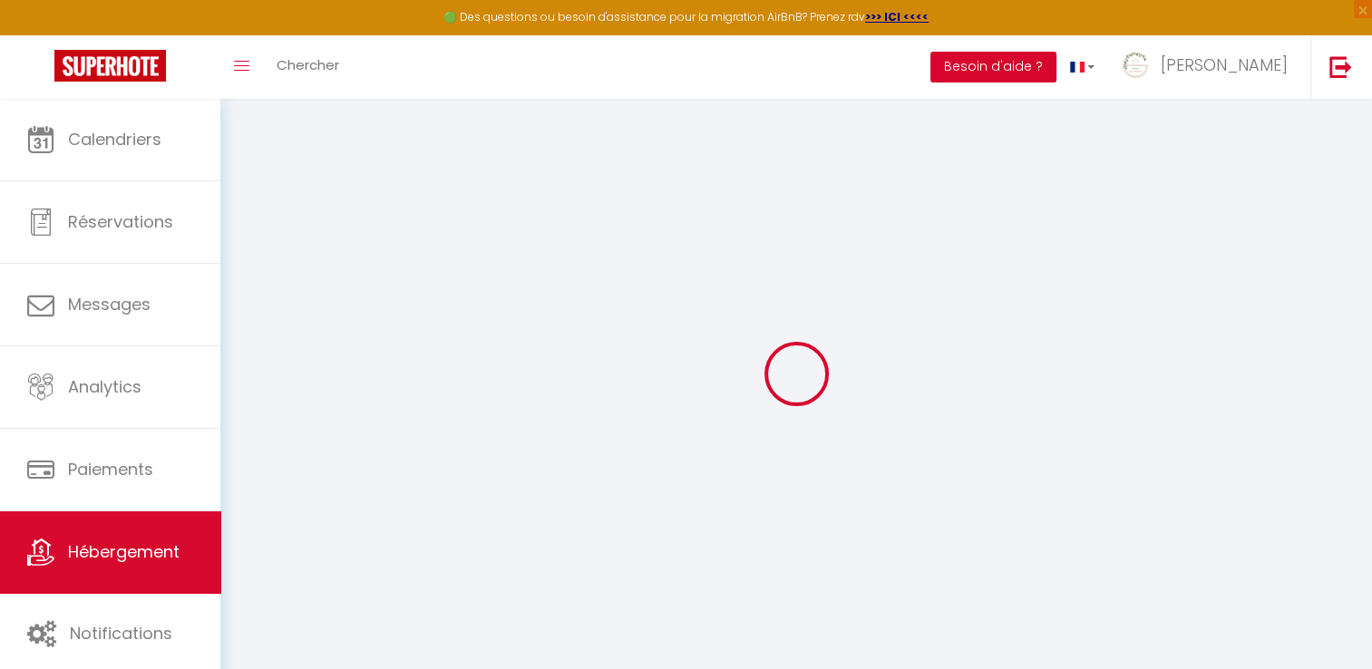
checkbox input "false"
select select
checkbox input "false"
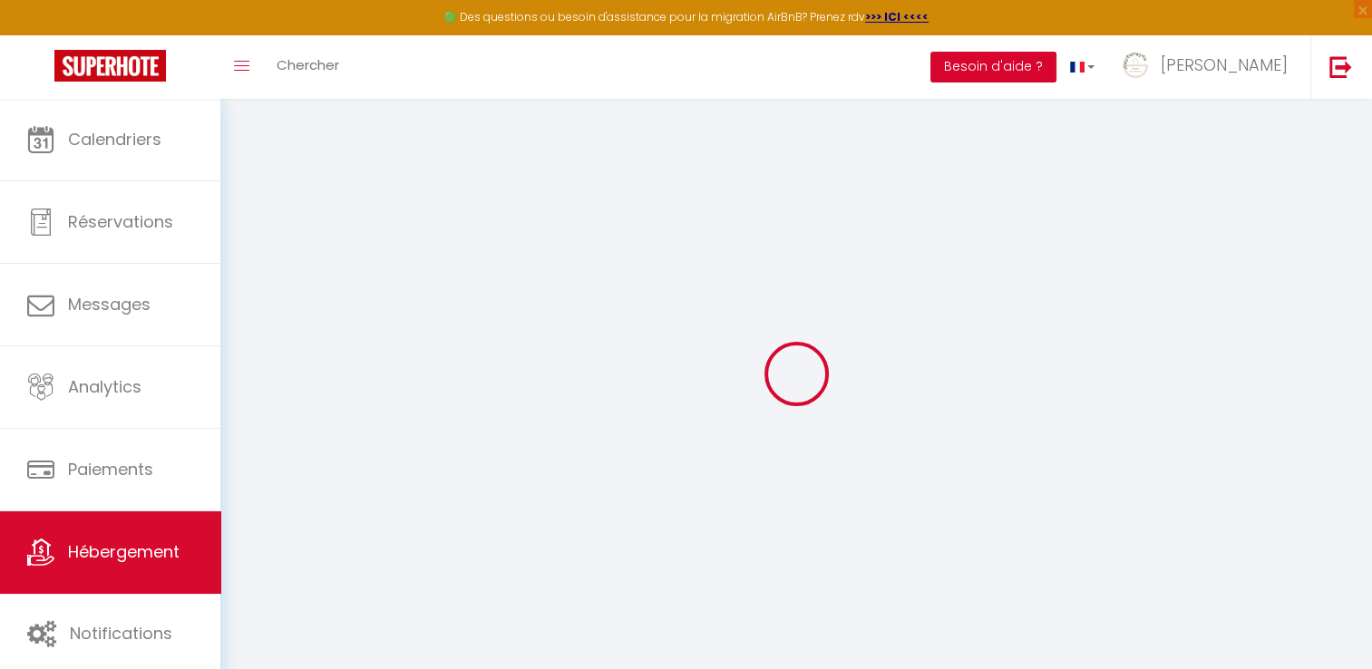
checkbox input "false"
select select "16:00"
select select "23:45"
select select "10:00"
select select "30"
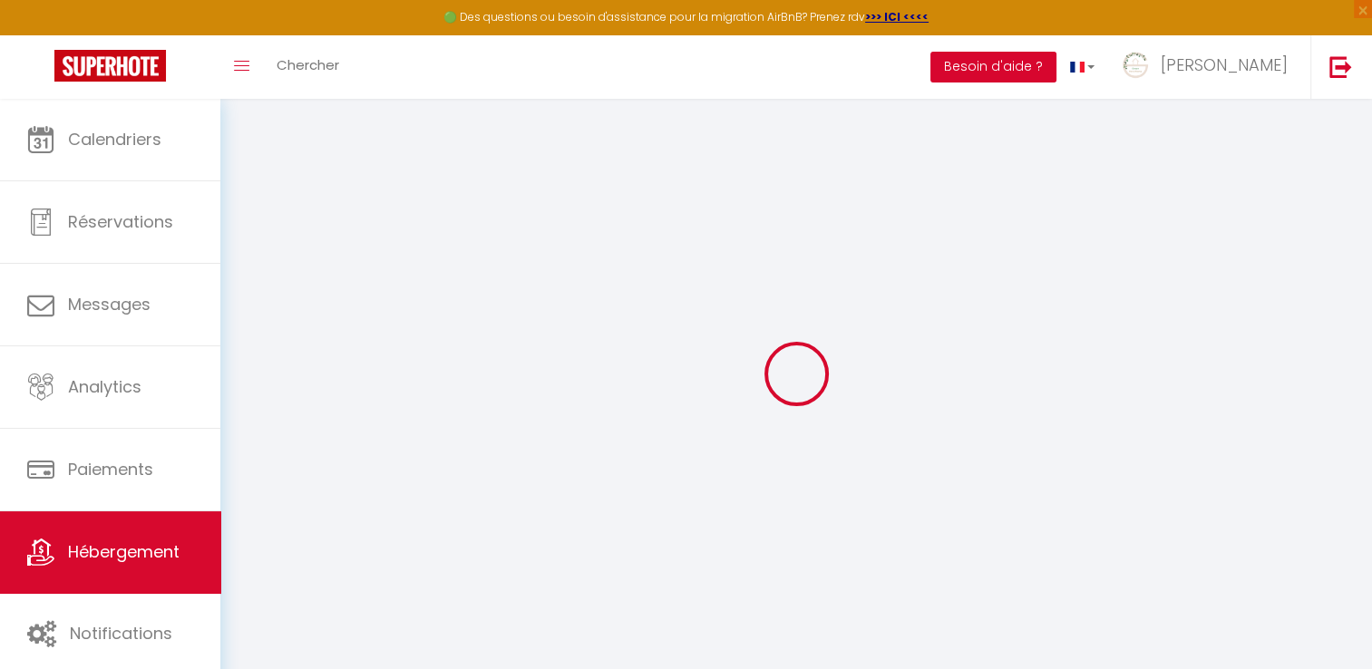
select select "120"
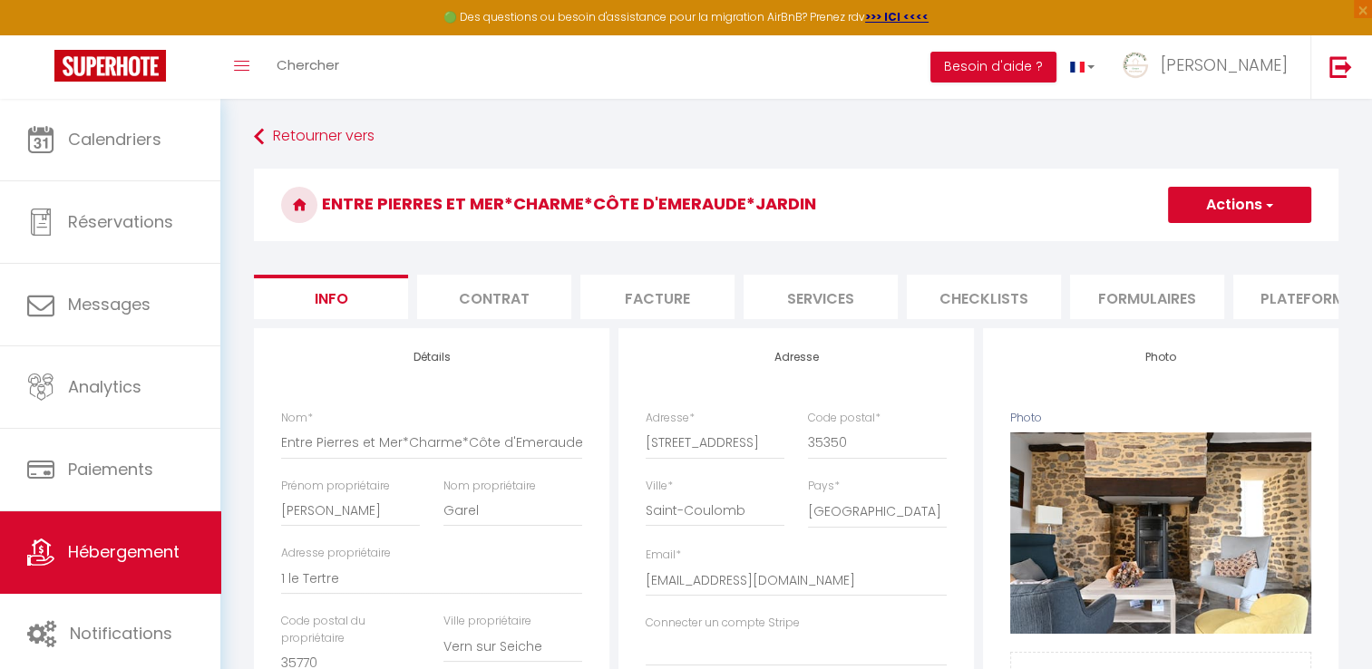
click at [1007, 287] on li "Checklists" at bounding box center [984, 297] width 154 height 44
